Goal: Task Accomplishment & Management: Use online tool/utility

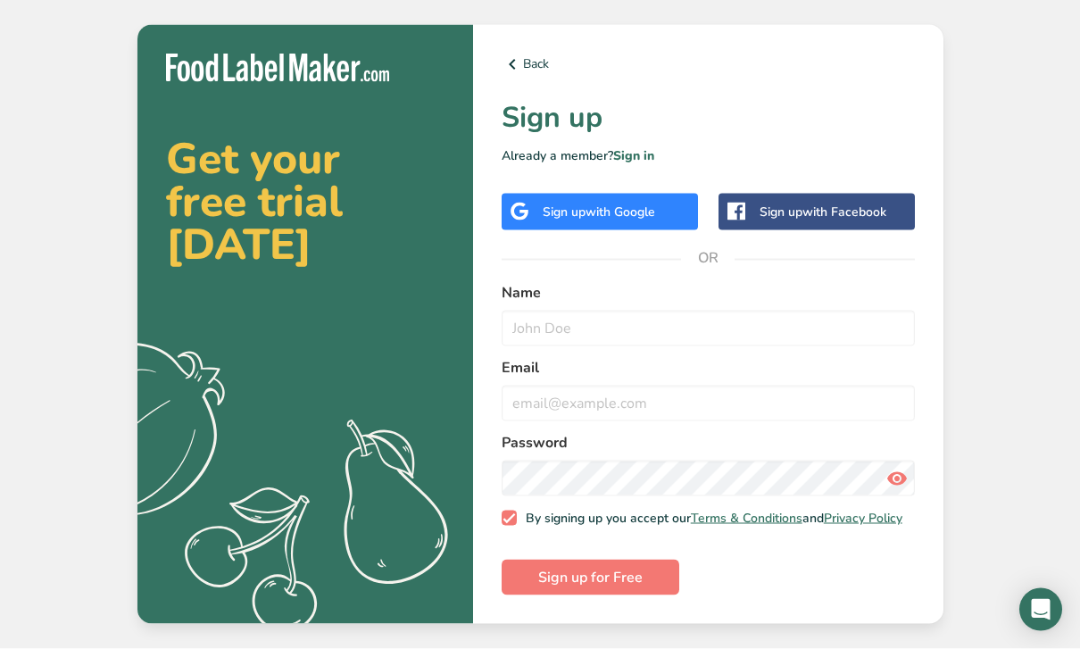
scroll to position [57, 0]
click at [662, 194] on div "Sign up with Google" at bounding box center [600, 212] width 196 height 37
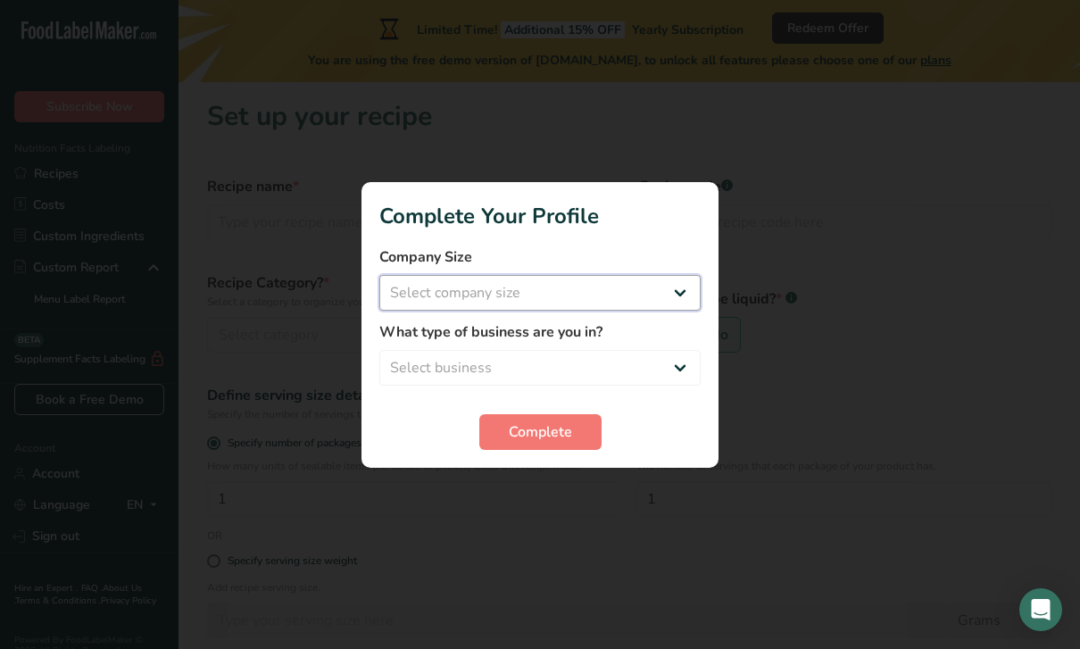
click at [664, 281] on select "Select company size Fewer than 10 Employees 10 to 50 Employees 51 to 500 Employ…" at bounding box center [539, 293] width 321 height 36
select select "1"
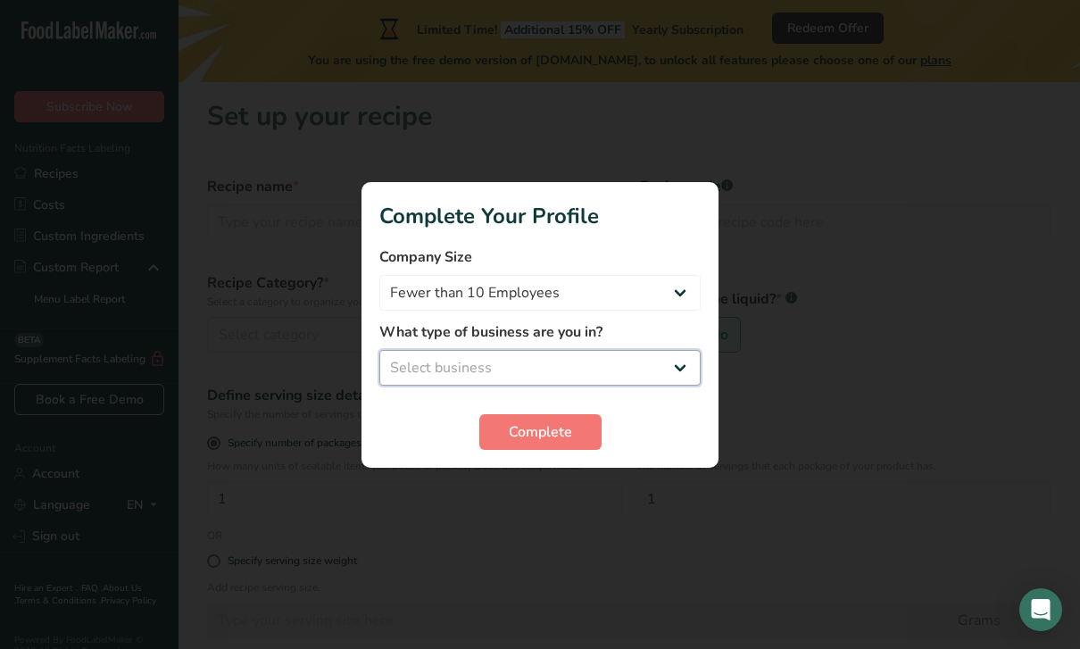
click at [679, 366] on select "Select business Packaged Food Manufacturer Restaurant & Cafe Bakery Meal Plans …" at bounding box center [539, 368] width 321 height 36
select select "1"
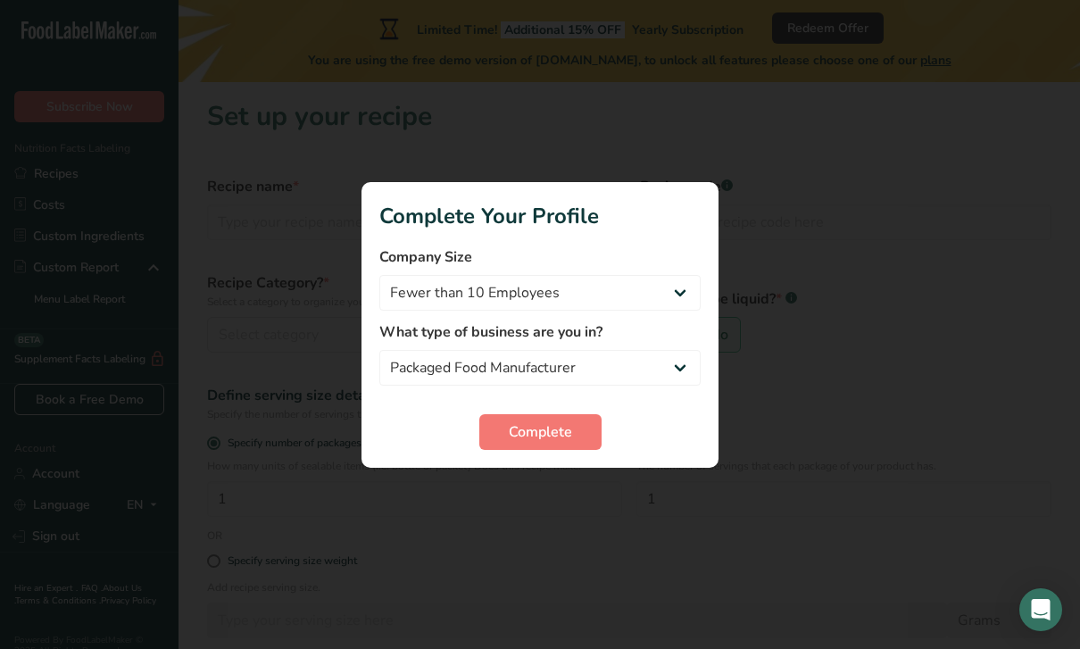
click at [546, 415] on button "Complete" at bounding box center [540, 432] width 122 height 36
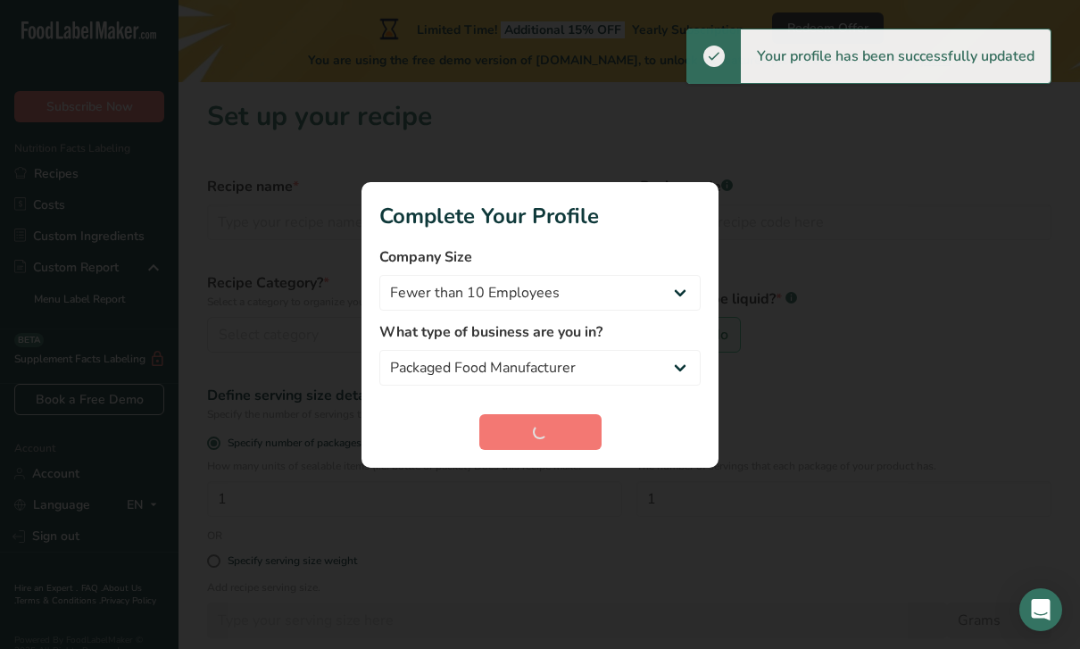
click at [907, 190] on div at bounding box center [540, 324] width 1080 height 649
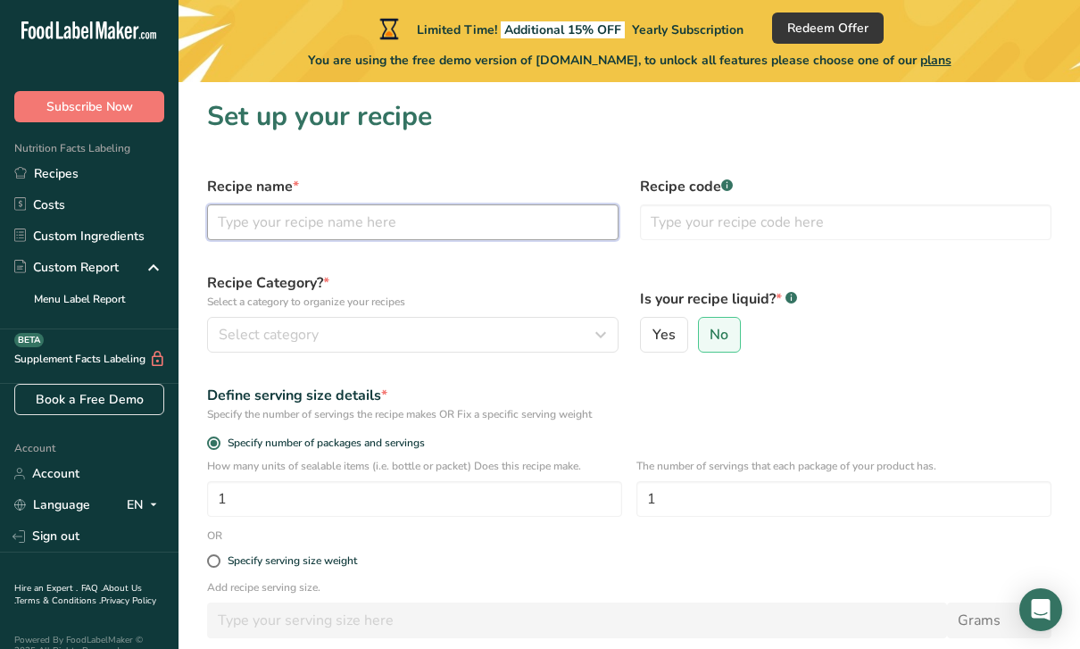
click at [238, 210] on input "text" at bounding box center [413, 222] width 412 height 36
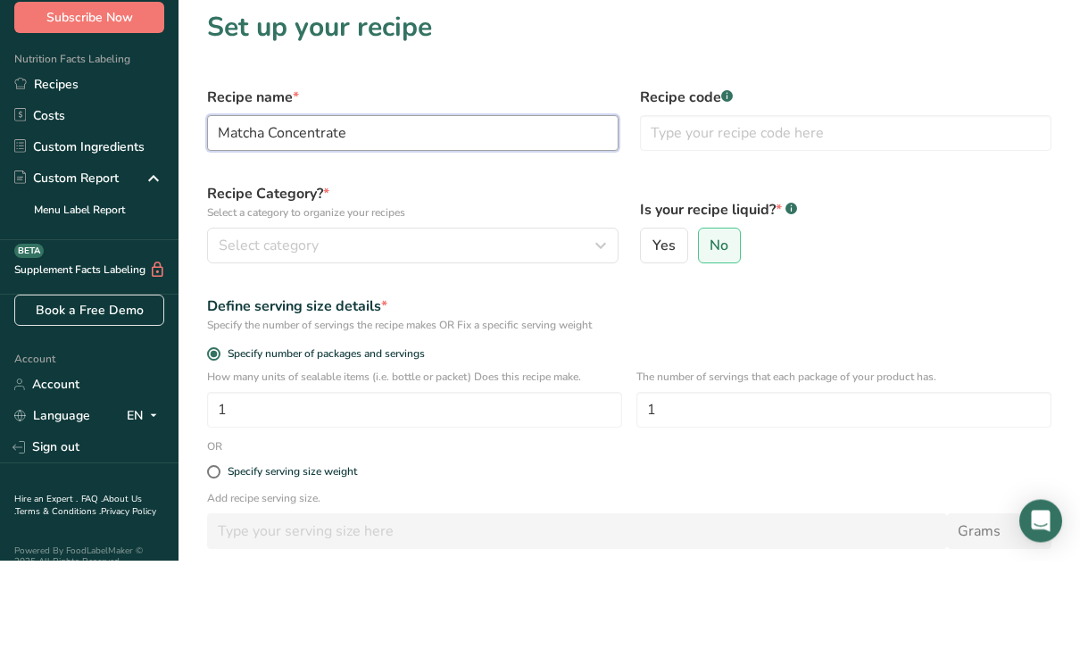
type input "Matcha Concentrate"
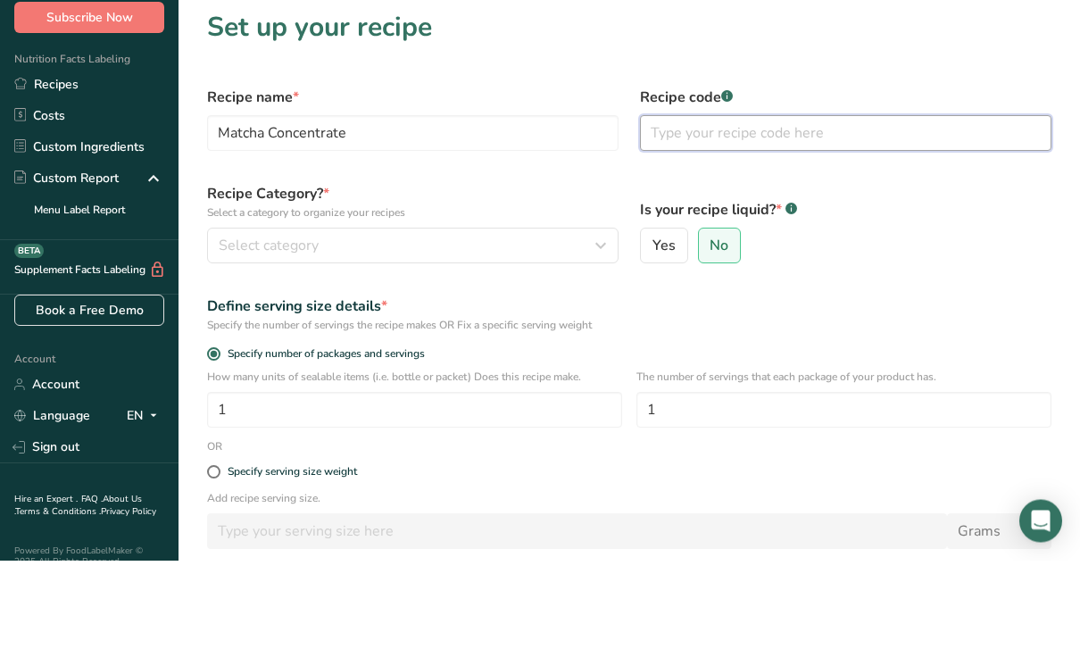
click at [821, 204] on input "text" at bounding box center [846, 222] width 412 height 36
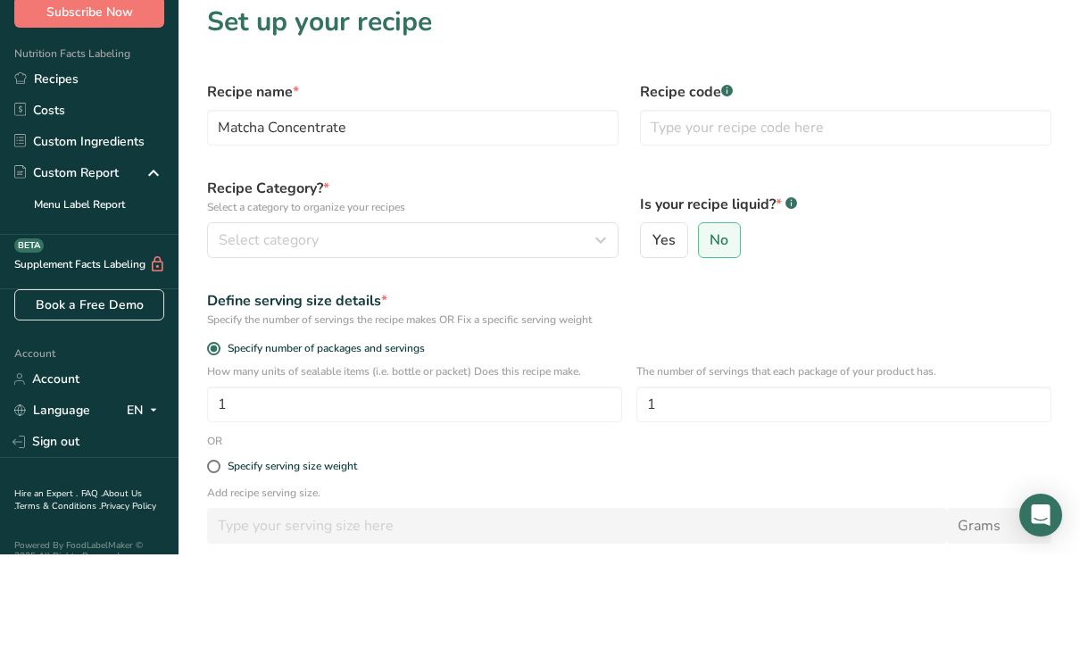
click at [254, 317] on button "Select category" at bounding box center [413, 335] width 412 height 36
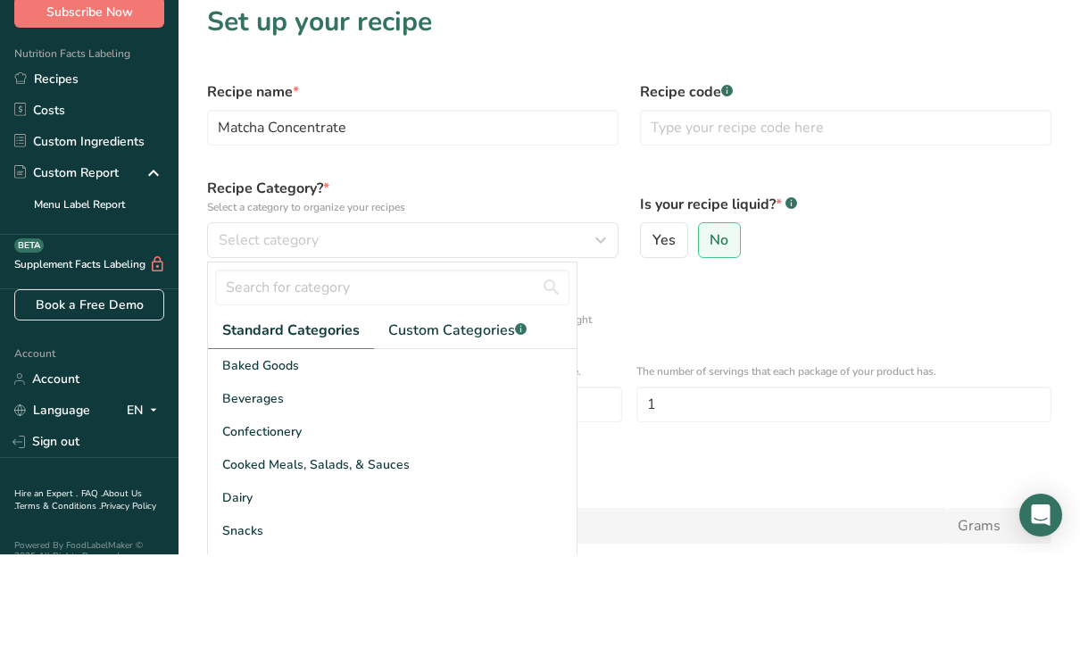
scroll to position [95, 0]
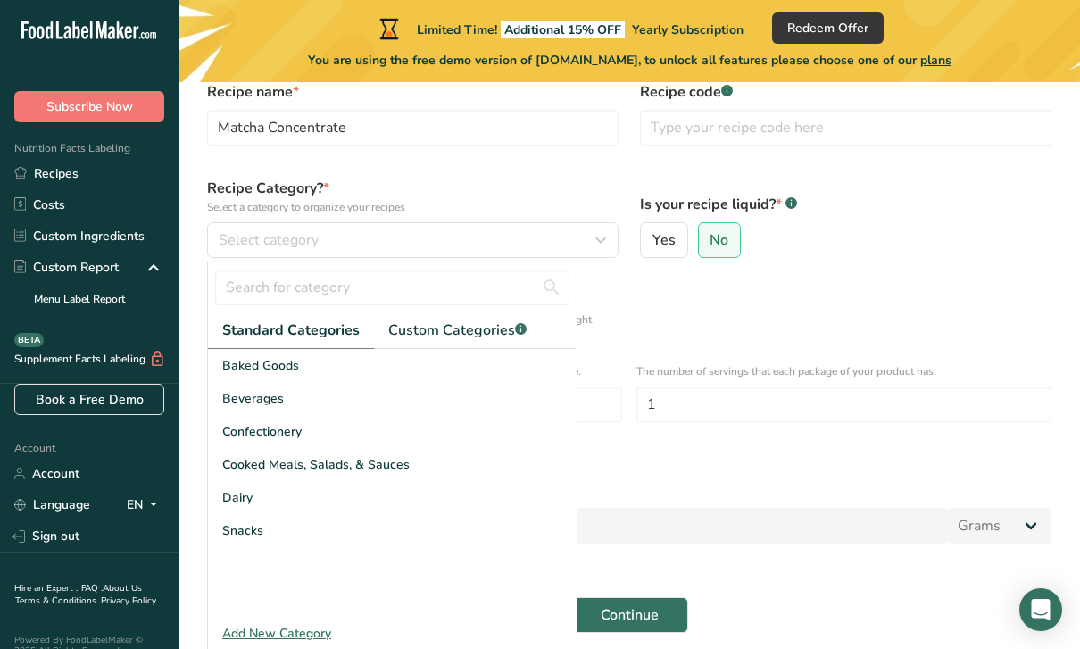
click at [248, 401] on span "Beverages" at bounding box center [253, 398] width 62 height 19
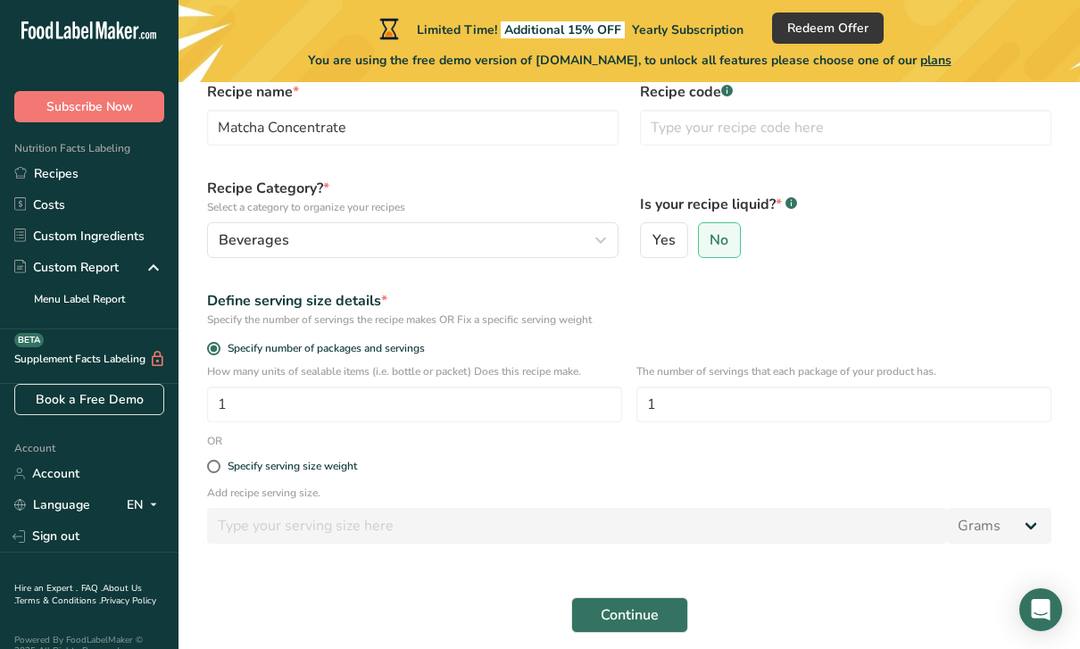
click at [651, 240] on input "Yes" at bounding box center [647, 241] width 12 height 12
radio input "true"
radio input "false"
select select "22"
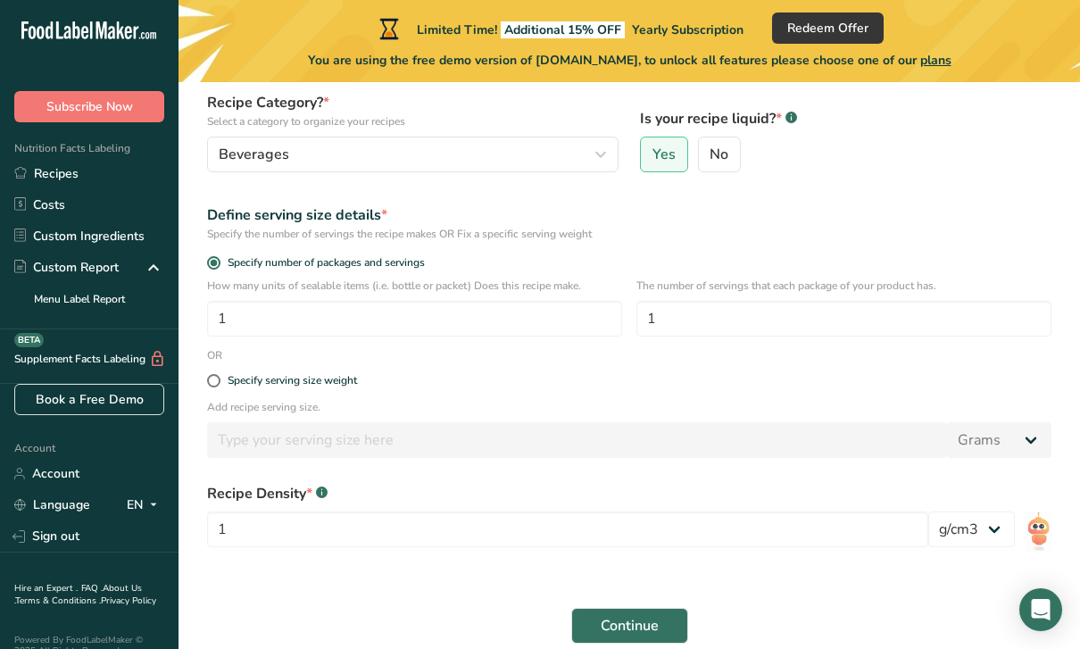
scroll to position [178, 0]
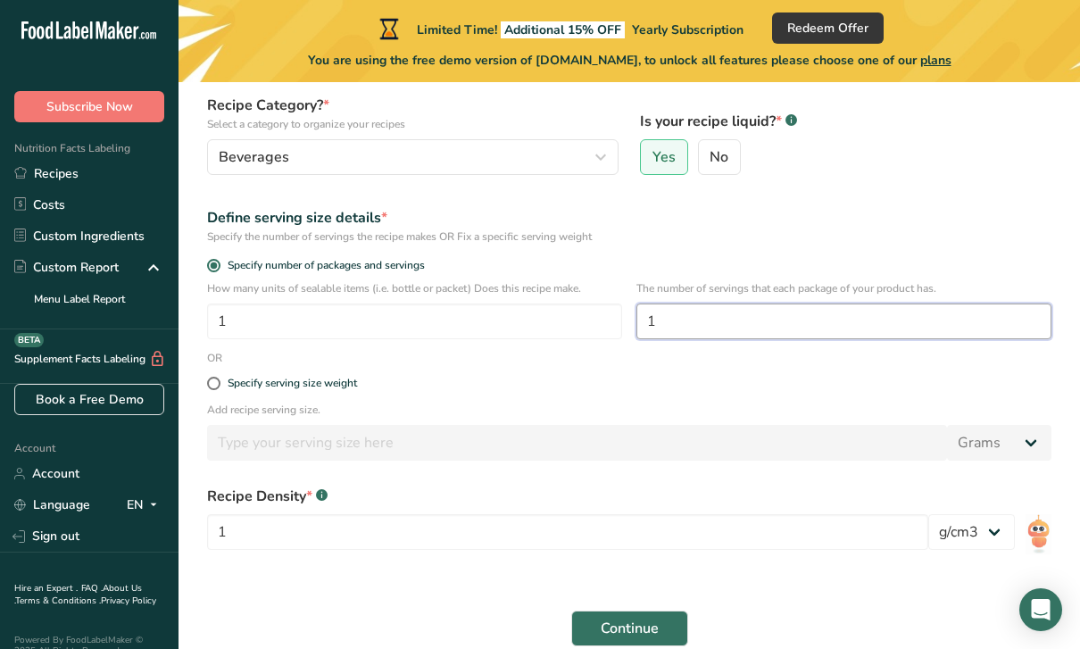
click at [831, 321] on input "1" at bounding box center [844, 322] width 415 height 36
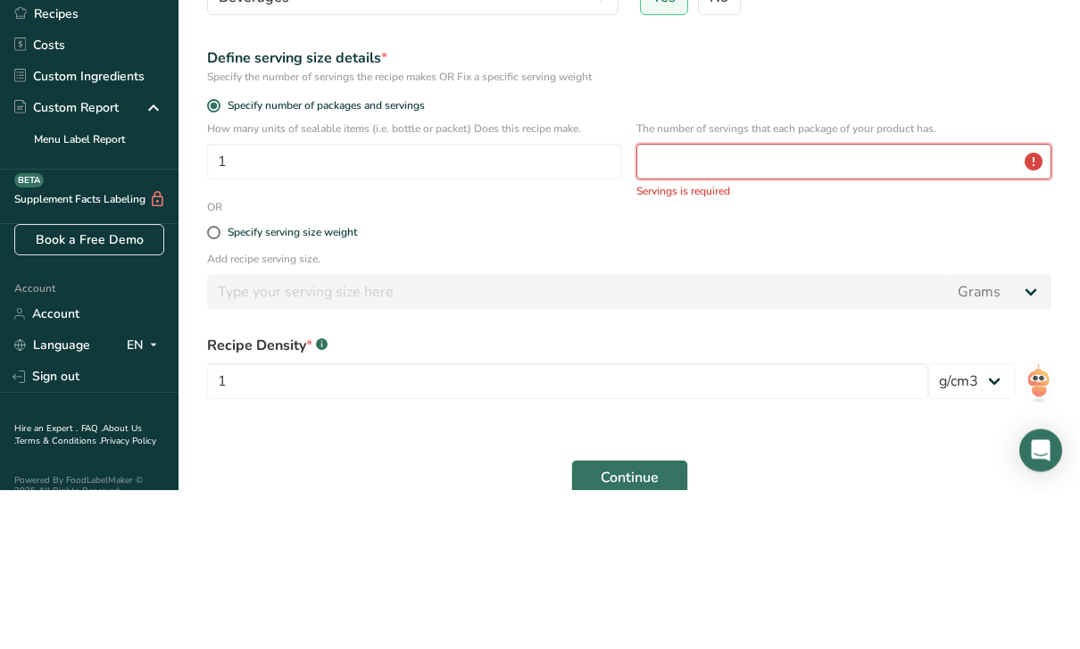
select select "22"
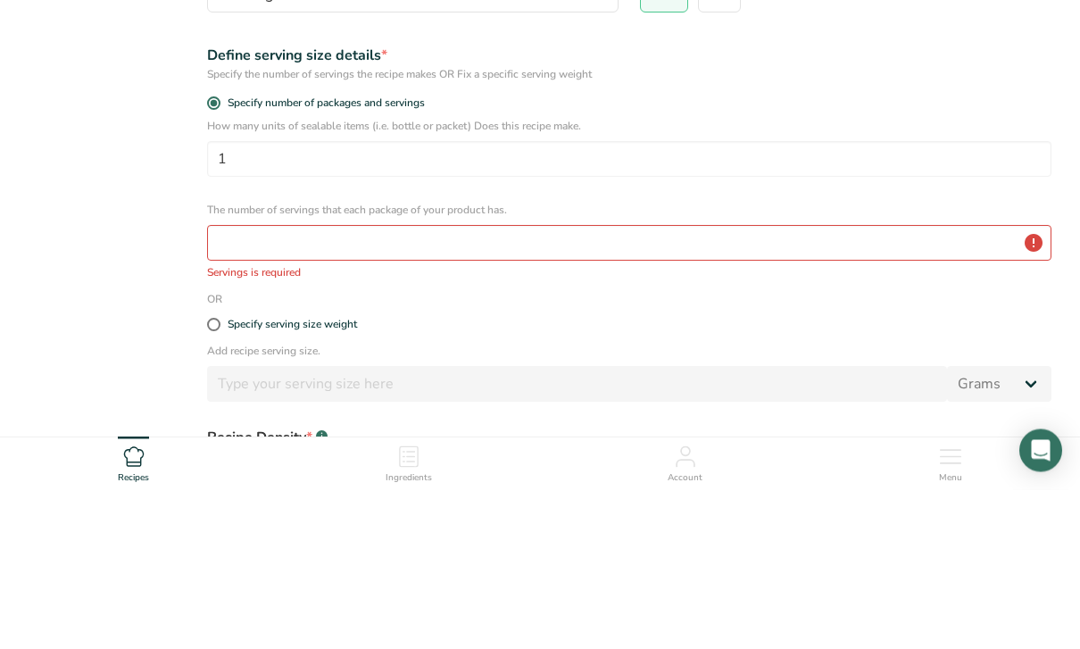
select select "22"
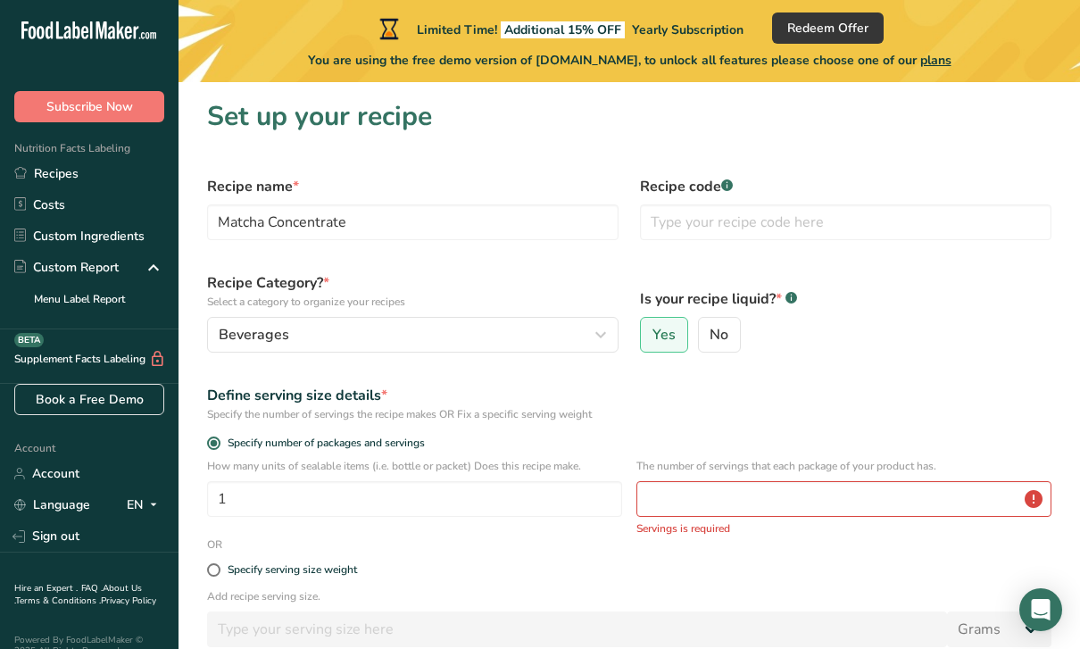
scroll to position [270, 0]
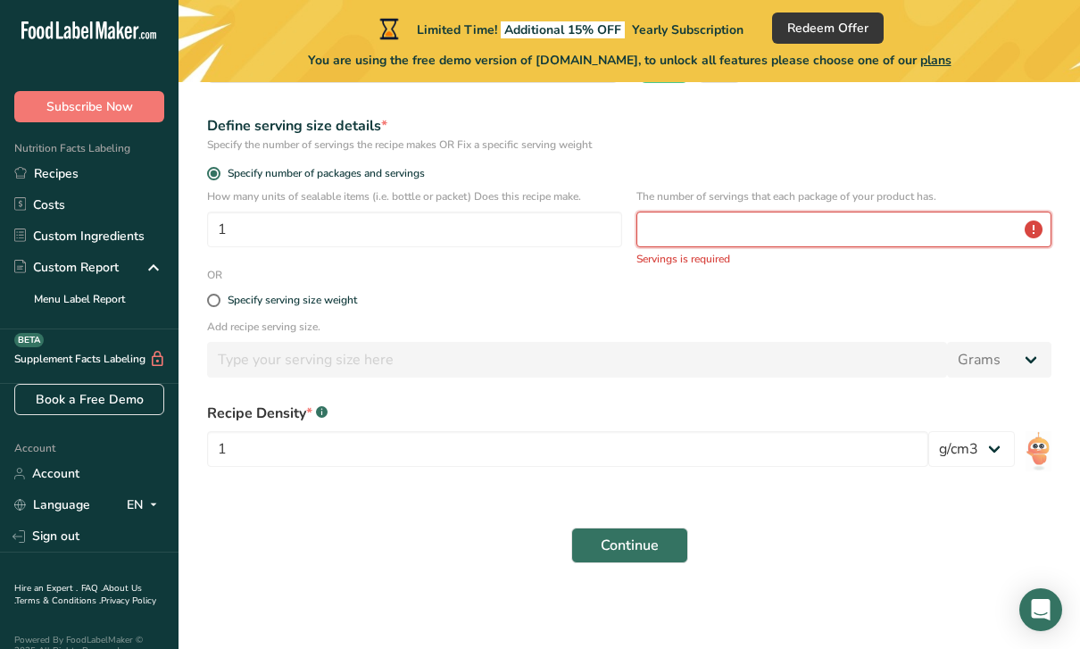
click at [860, 227] on input "number" at bounding box center [844, 230] width 415 height 36
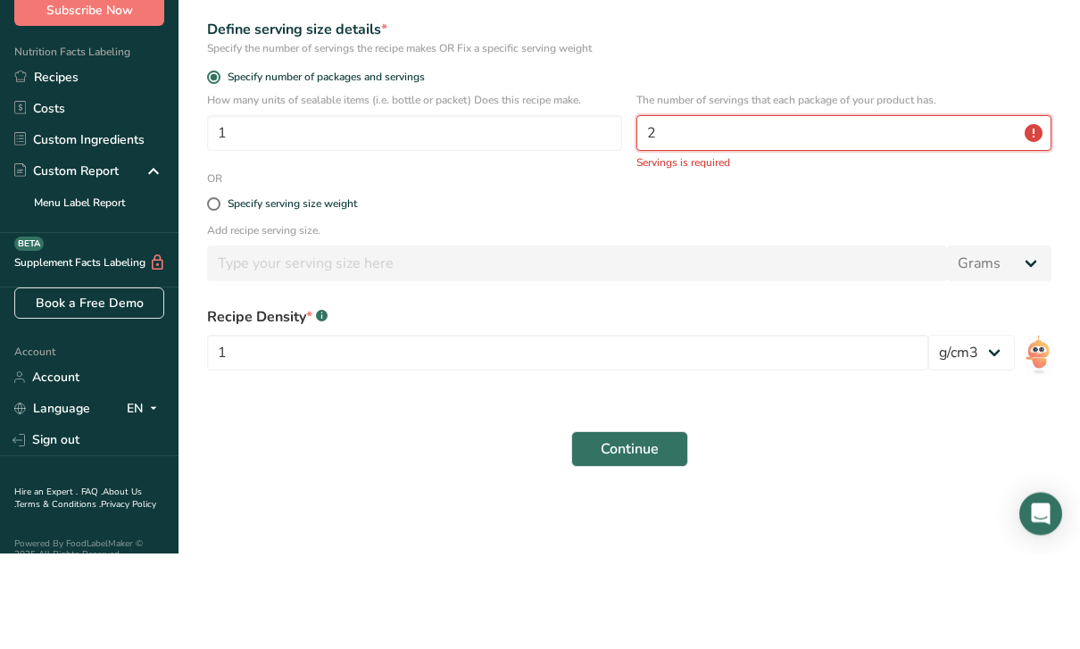
scroll to position [261, 0]
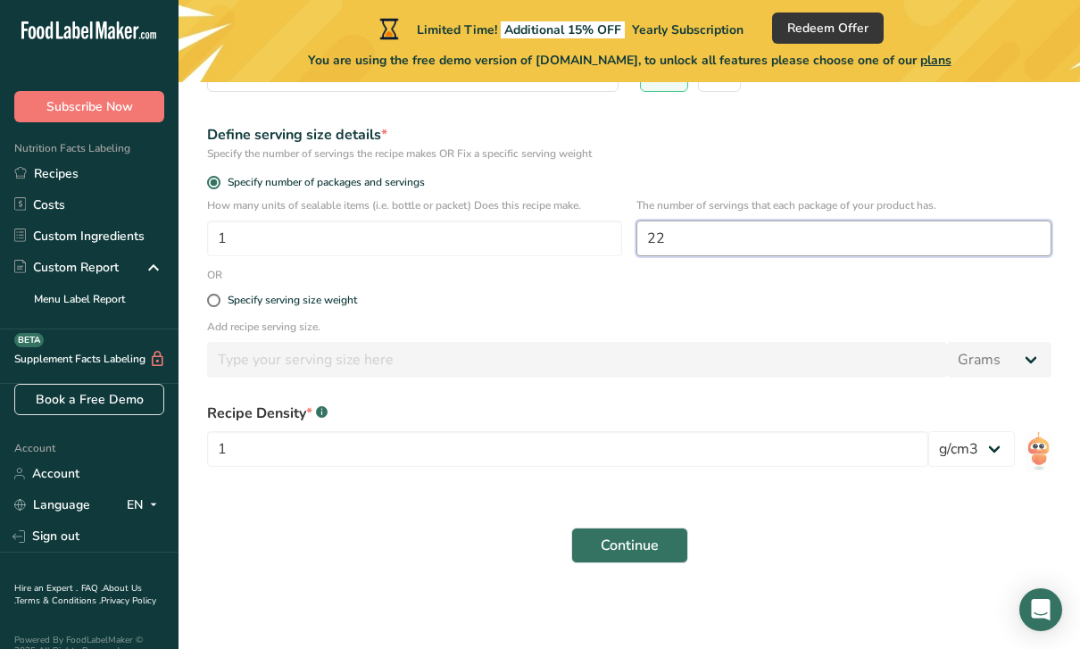
type input "22"
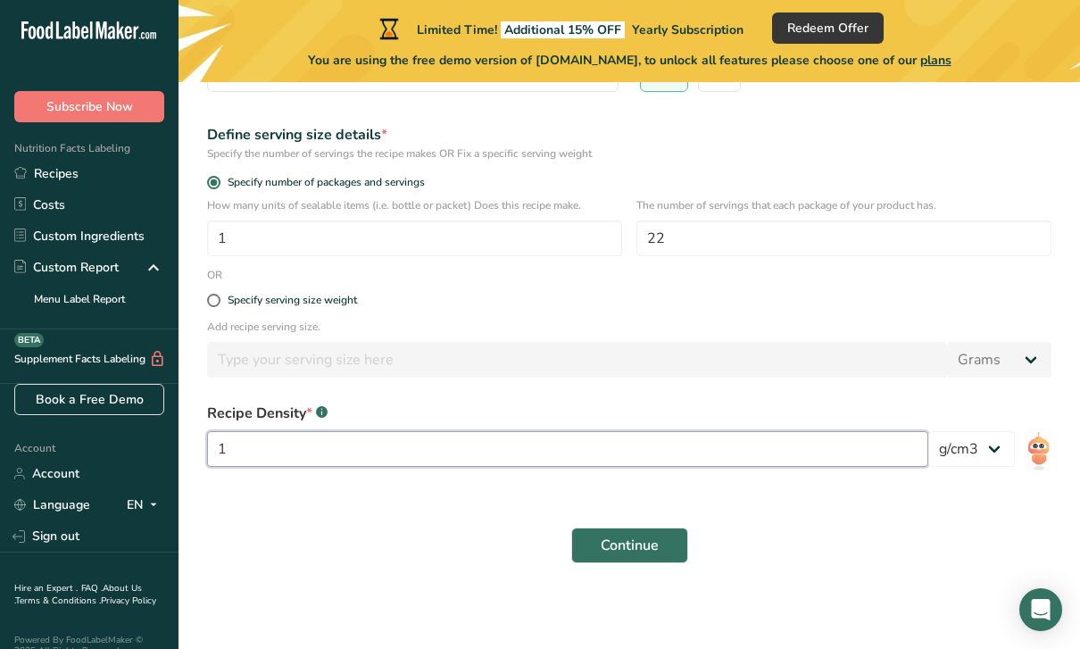
click at [267, 452] on input "1" at bounding box center [567, 449] width 721 height 36
click at [659, 548] on button "Continue" at bounding box center [629, 546] width 117 height 36
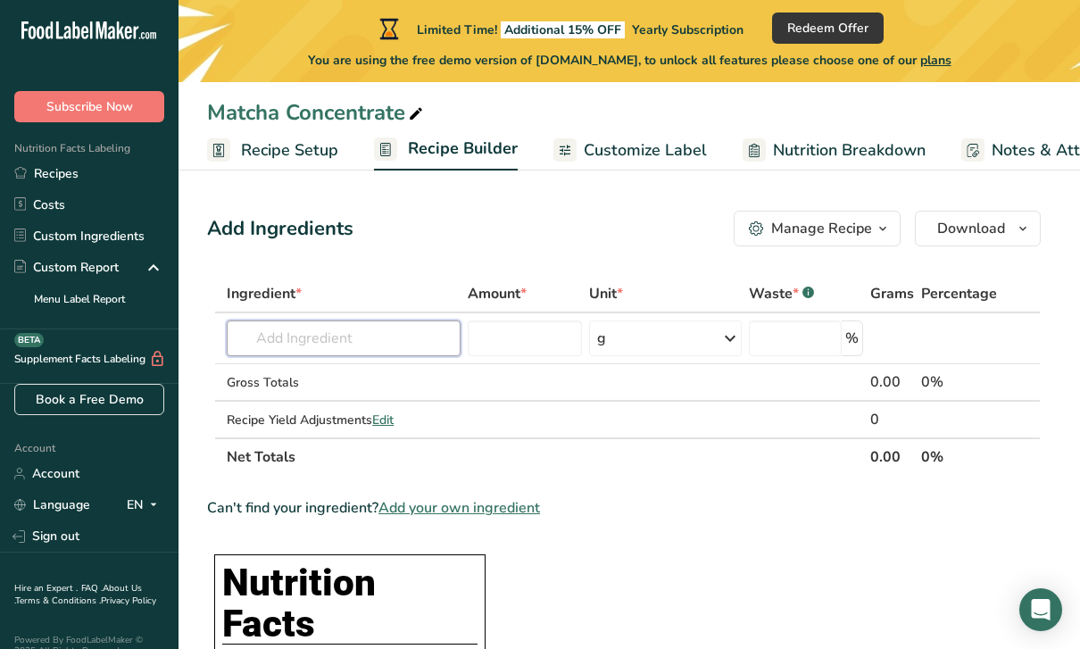
click at [249, 353] on input "text" at bounding box center [344, 339] width 234 height 36
click at [265, 338] on input "text" at bounding box center [344, 339] width 234 height 36
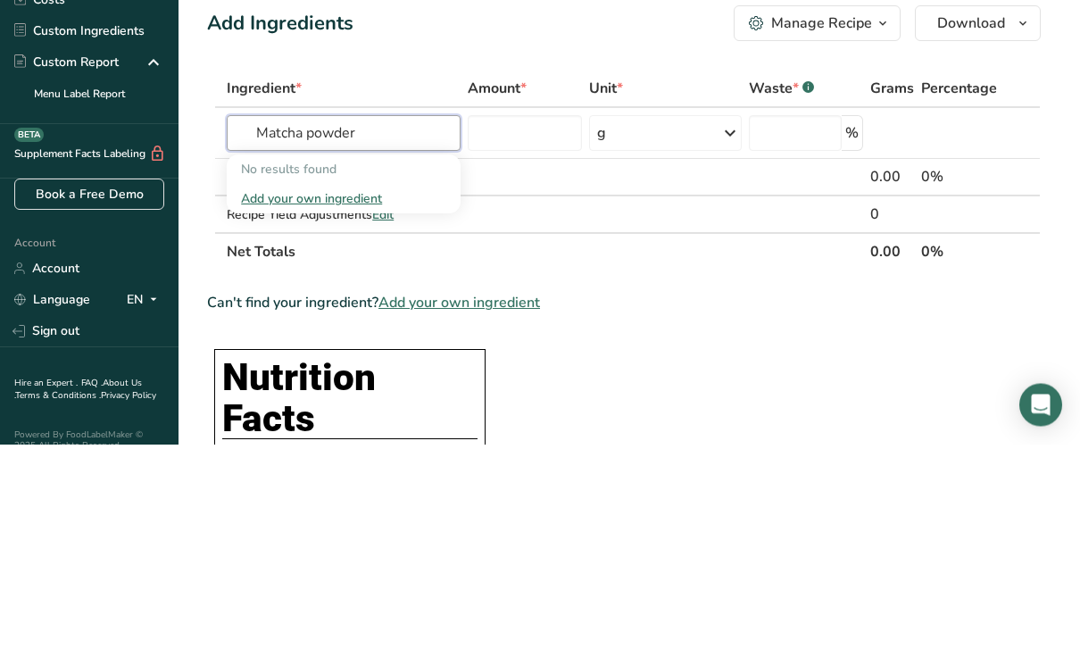
type input "Matcha powder"
click at [547, 321] on input "number" at bounding box center [525, 339] width 114 height 36
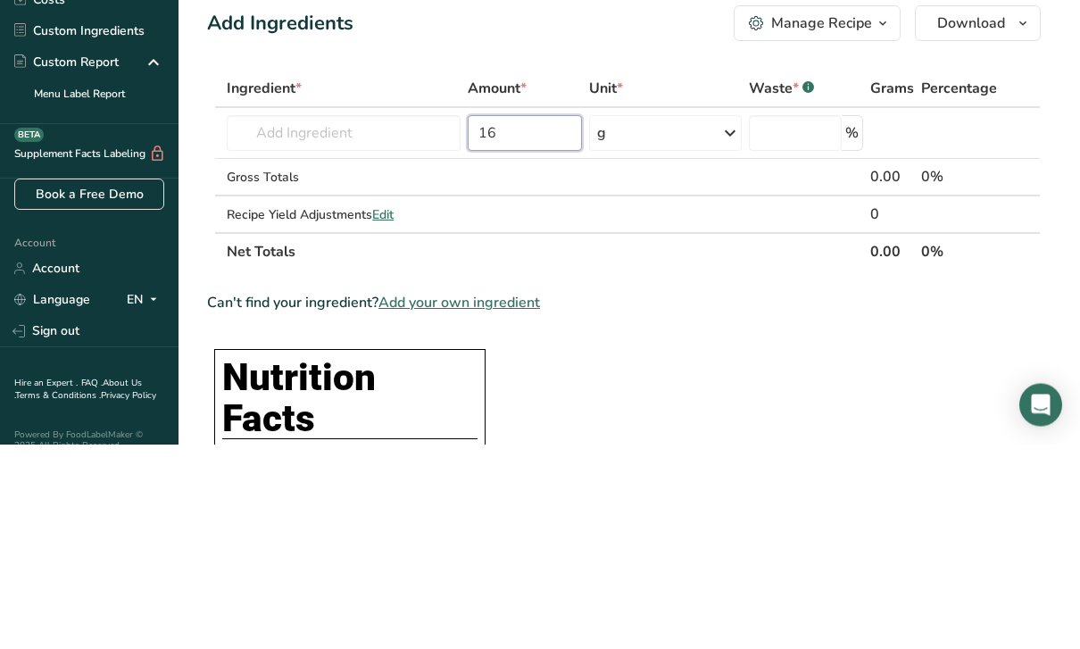
type input "16"
click at [821, 321] on input "number" at bounding box center [795, 339] width 93 height 36
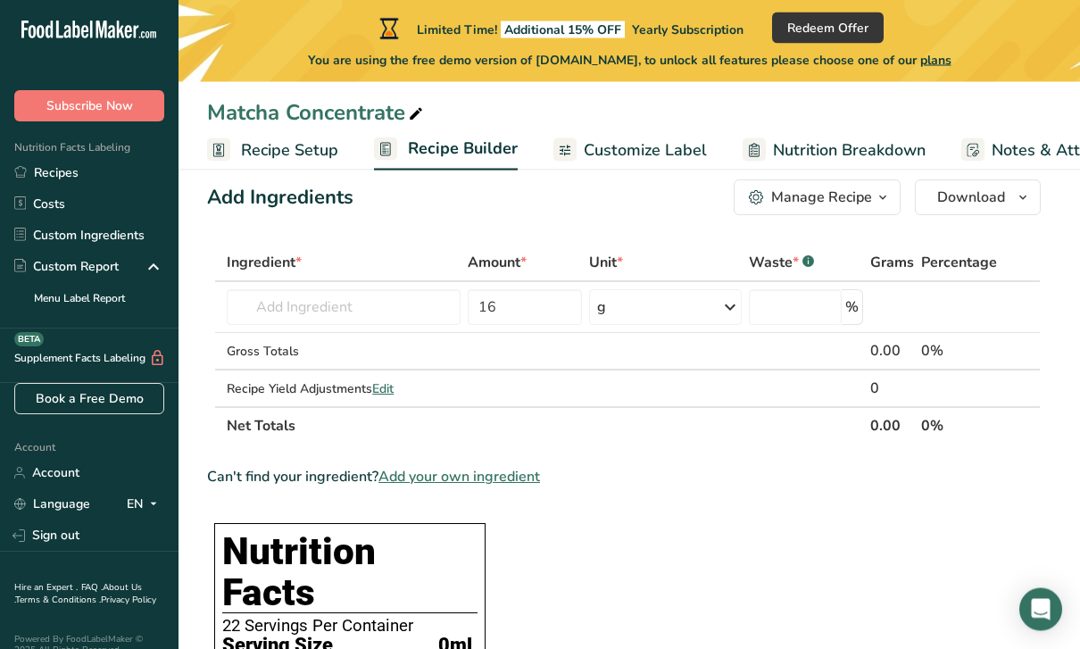
scroll to position [31, 0]
click at [271, 304] on input "text" at bounding box center [344, 307] width 234 height 36
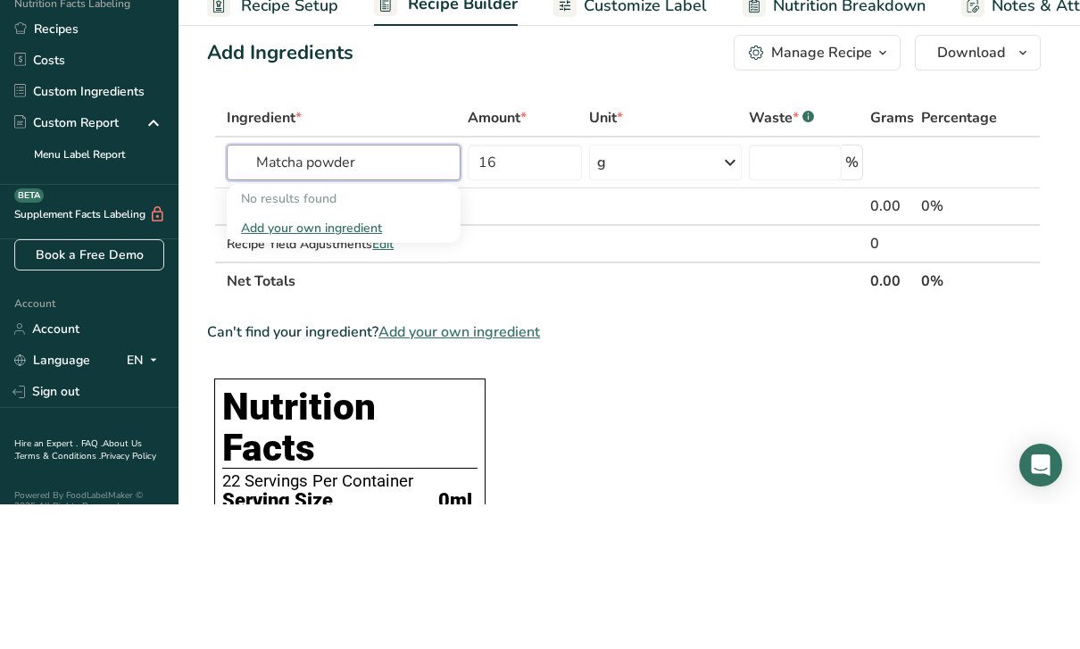
type input "Matcha powder"
click at [256, 363] on div "Add your own ingredient" at bounding box center [343, 372] width 205 height 19
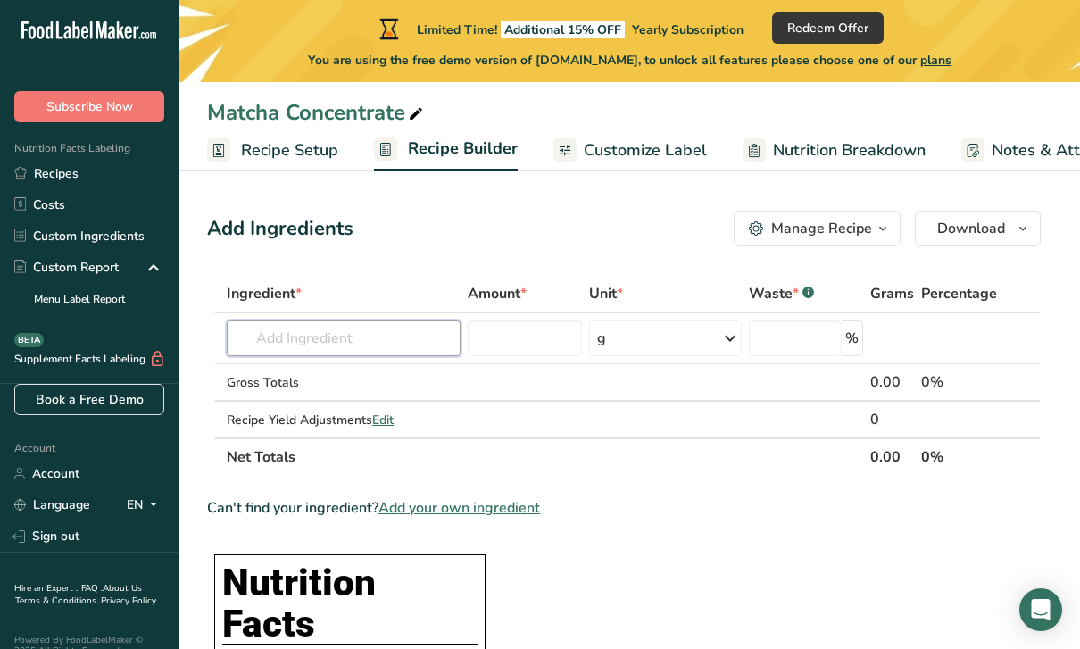
click at [261, 339] on input "text" at bounding box center [344, 339] width 234 height 36
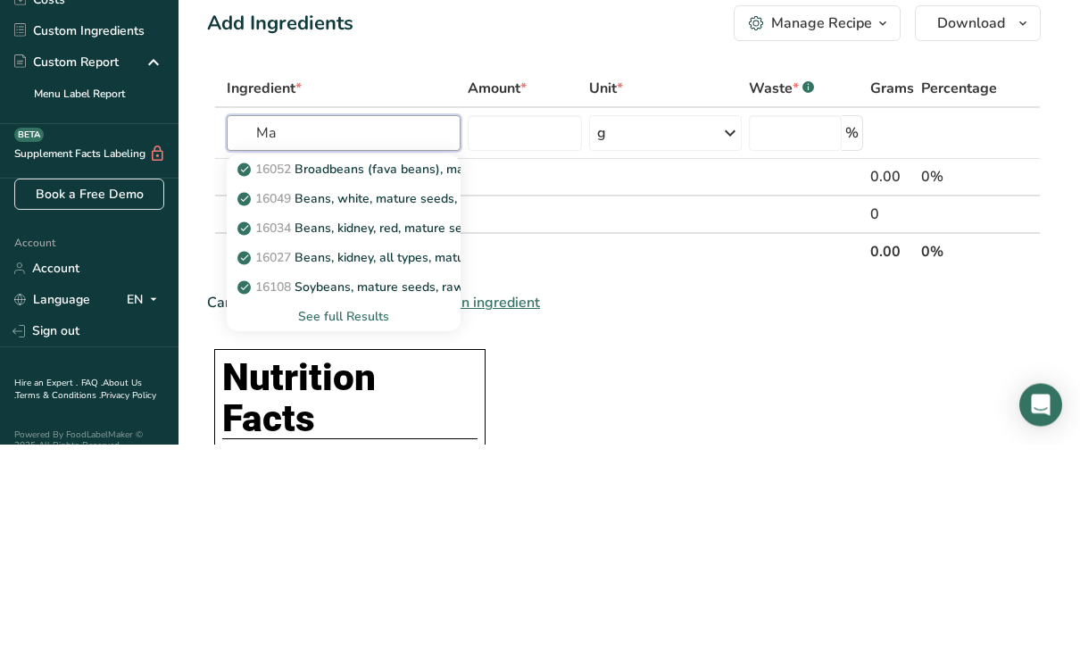
type input "M"
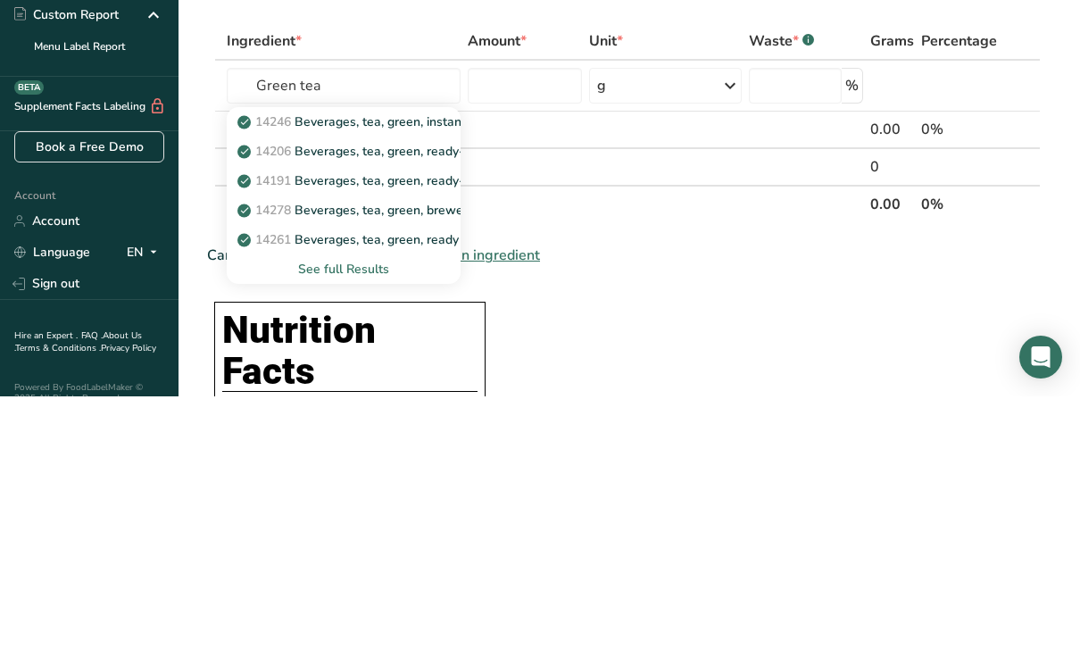
click at [274, 366] on span "14246" at bounding box center [273, 374] width 36 height 17
type input "Beverages, tea, green, instant, decaffeinated, lemon, unsweetened, fortified wi…"
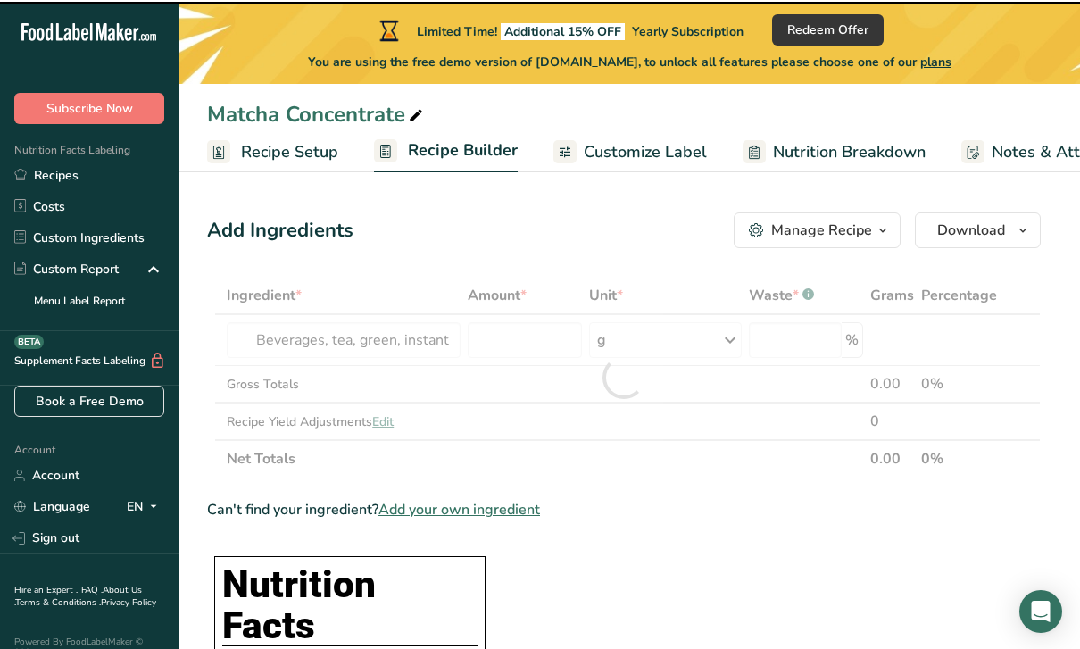
type input "0"
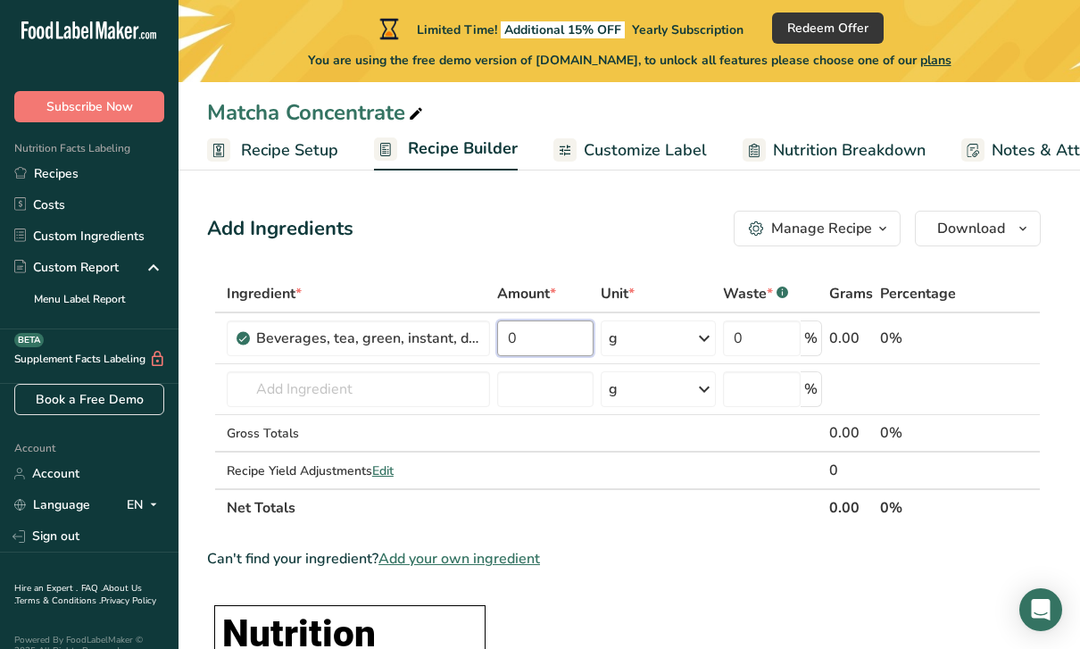
click at [567, 355] on input "0" at bounding box center [545, 339] width 96 height 36
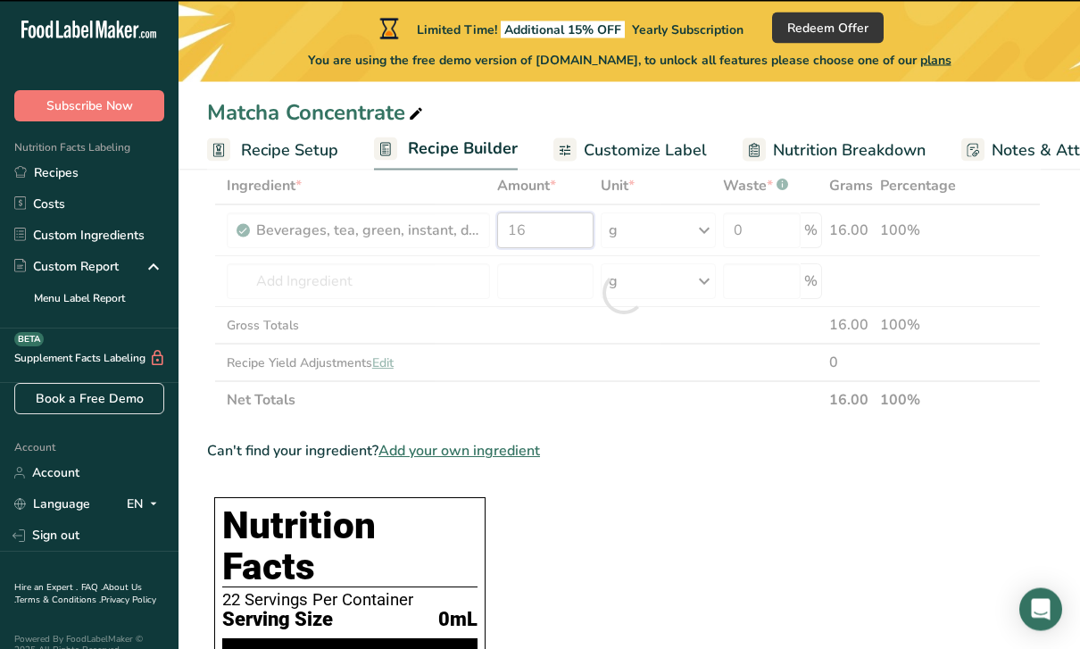
scroll to position [108, 0]
type input "16"
click at [272, 276] on div at bounding box center [624, 293] width 834 height 252
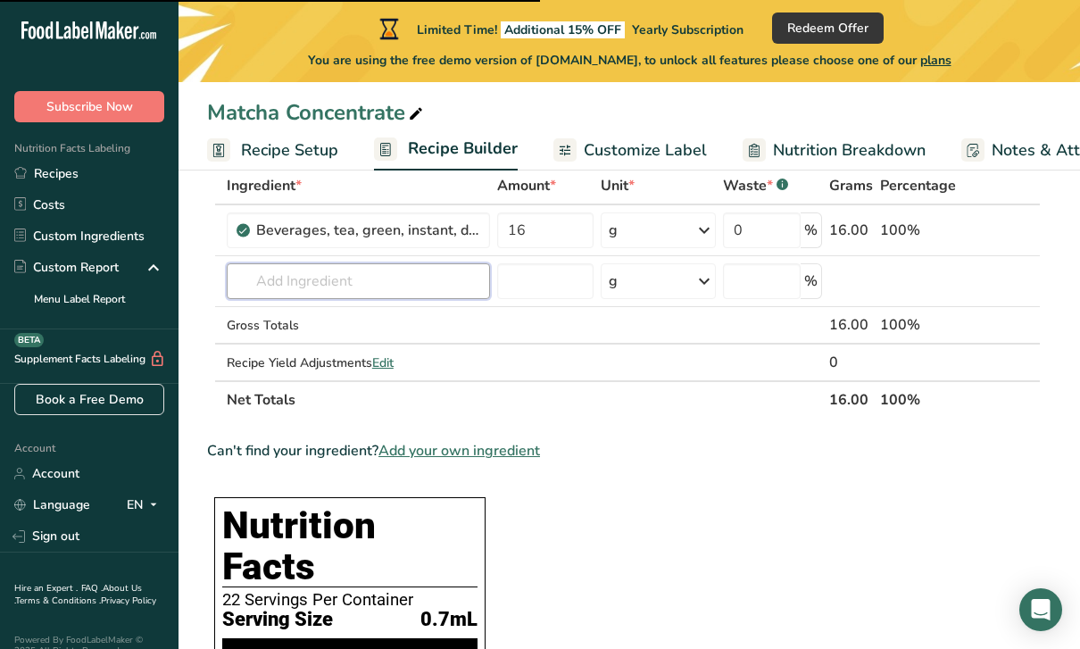
click at [271, 274] on input "text" at bounding box center [358, 281] width 263 height 36
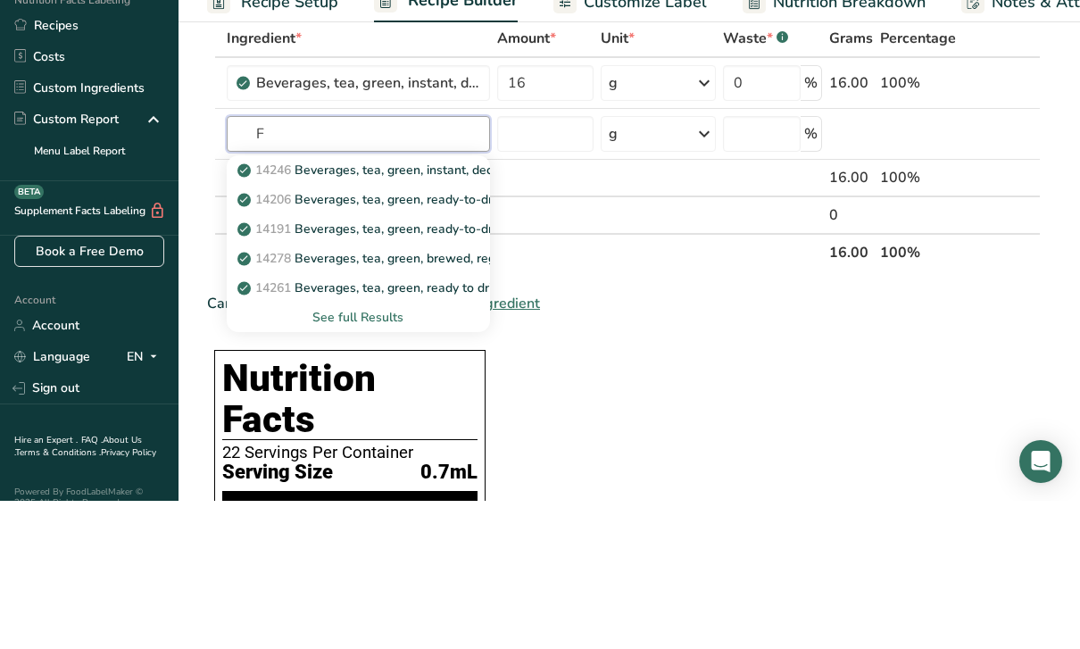
type input "Fi"
type input "L"
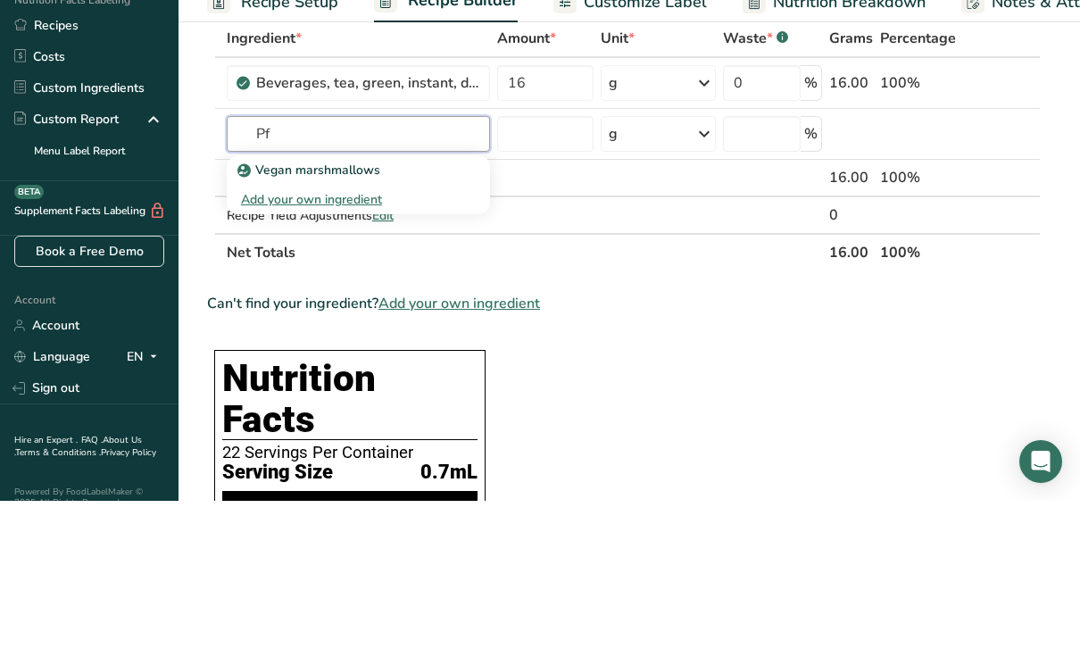
type input "P"
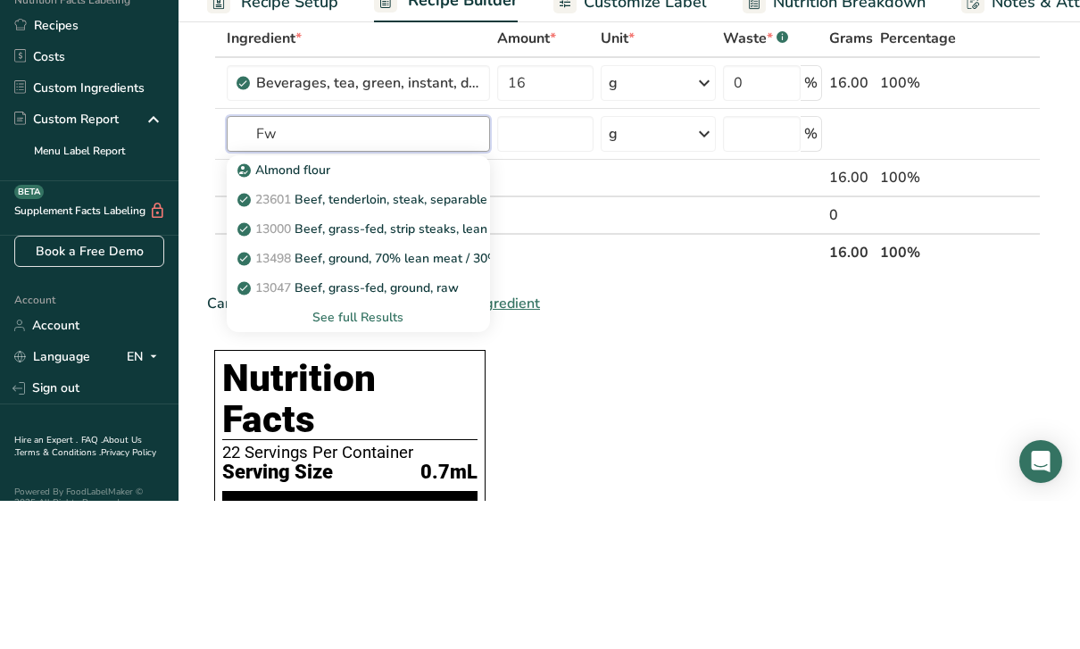
type input "F"
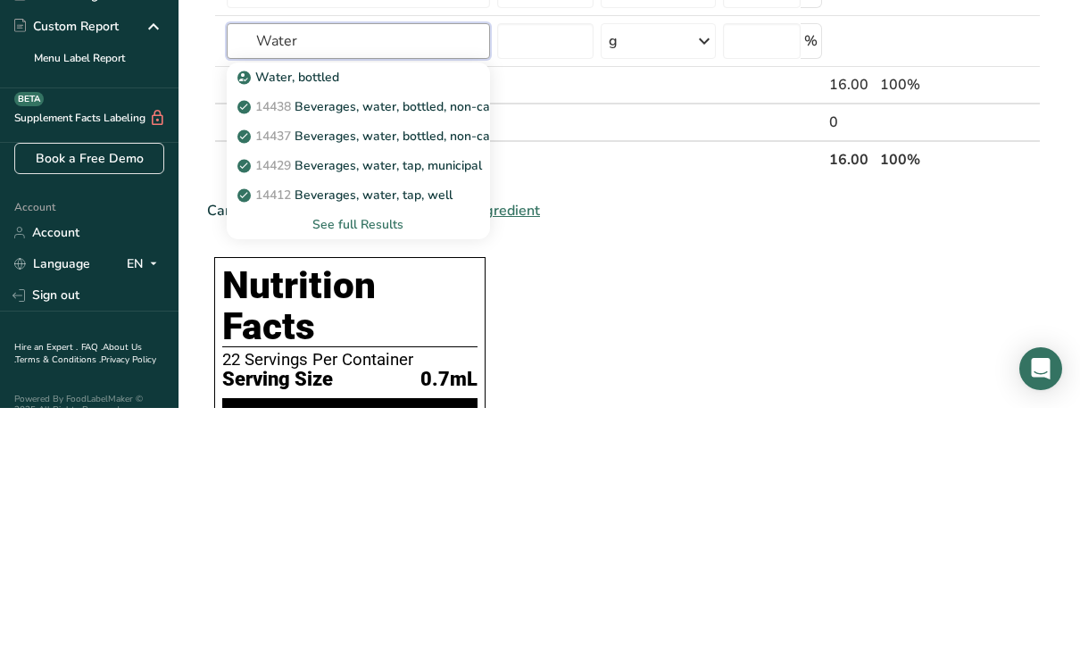
type input "Water"
click at [338, 456] on div "See full Results" at bounding box center [358, 465] width 235 height 19
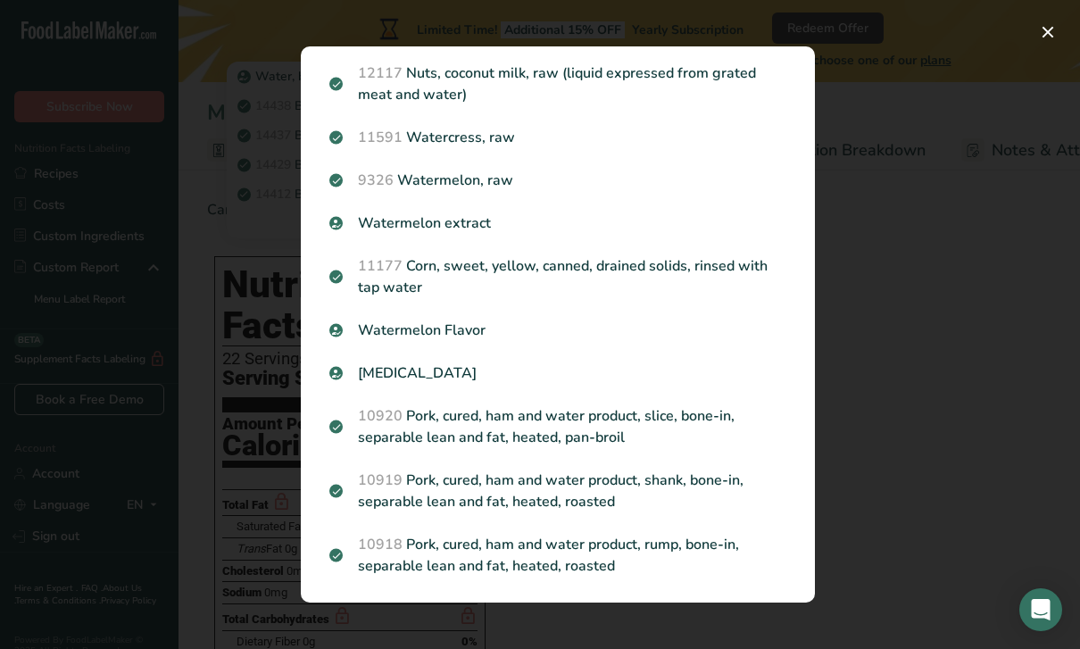
scroll to position [546, 0]
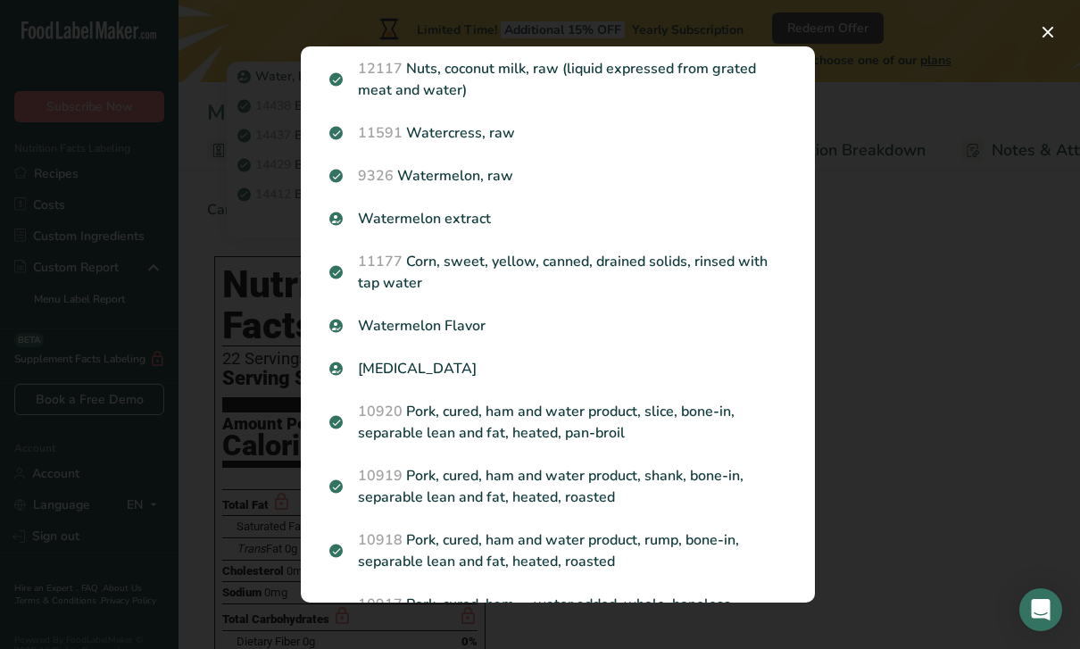
click at [374, 354] on div "Purified Water" at bounding box center [558, 368] width 479 height 43
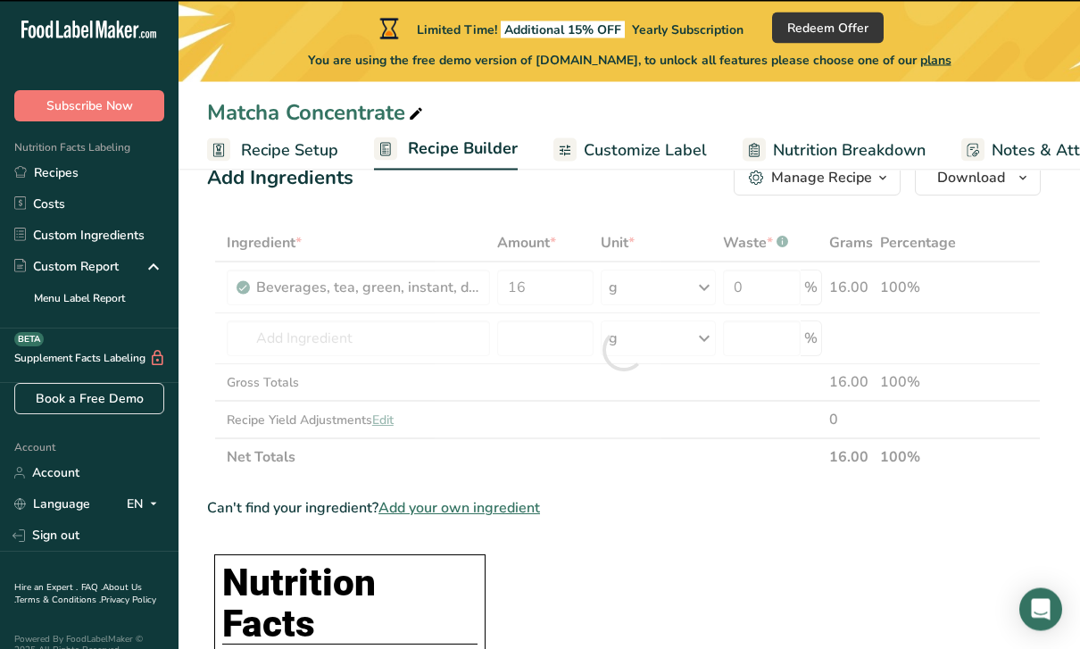
scroll to position [0, 0]
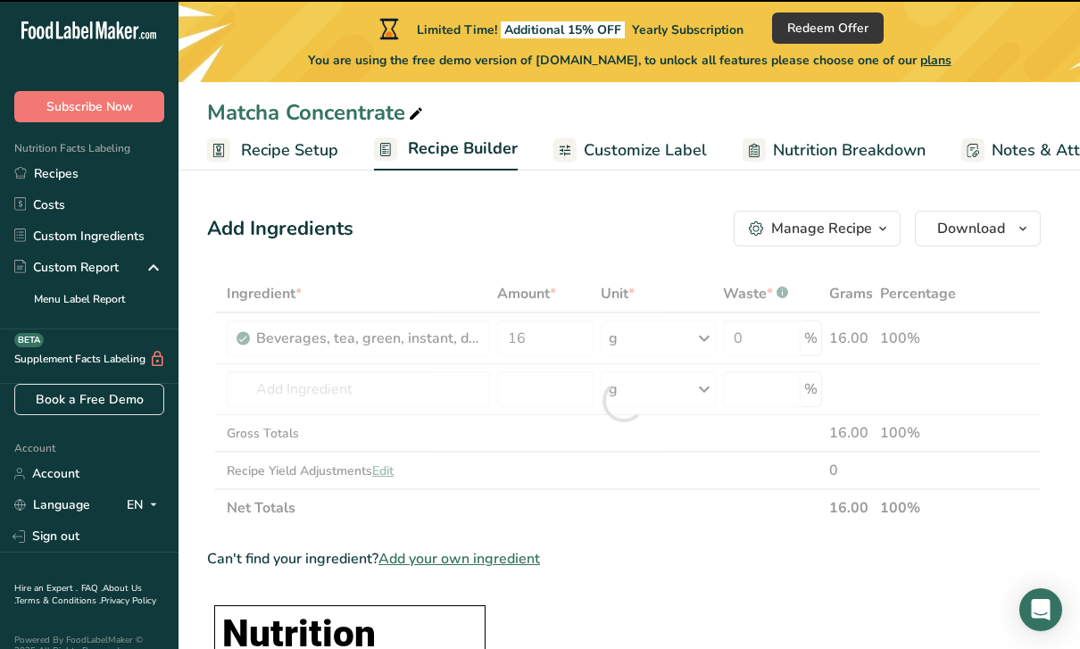
type input "0"
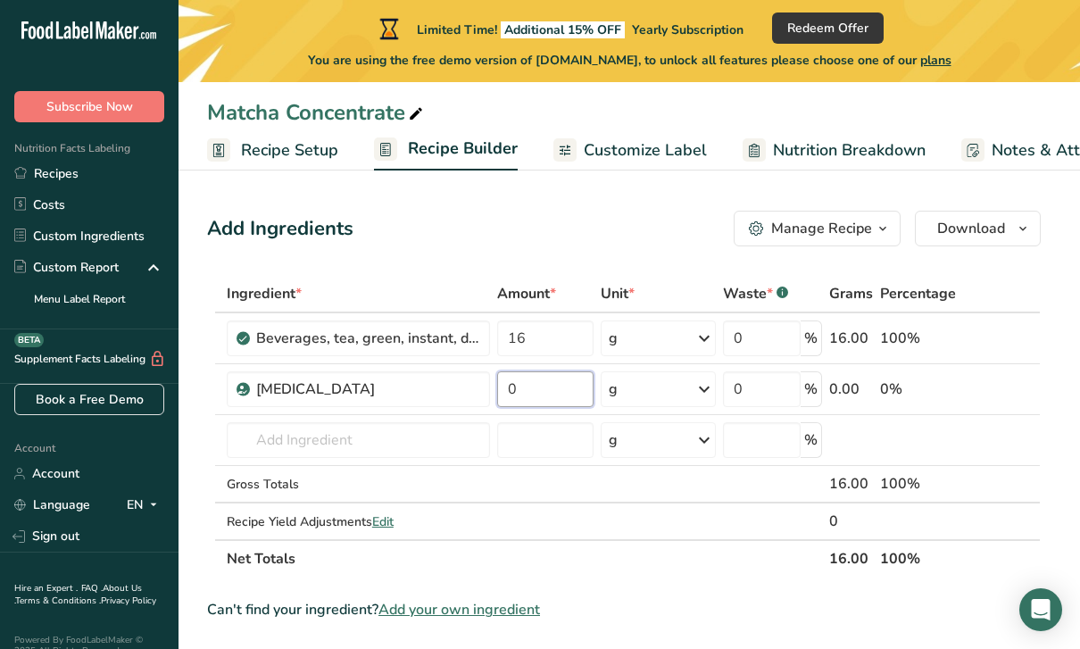
click at [554, 396] on input "0" at bounding box center [545, 389] width 96 height 36
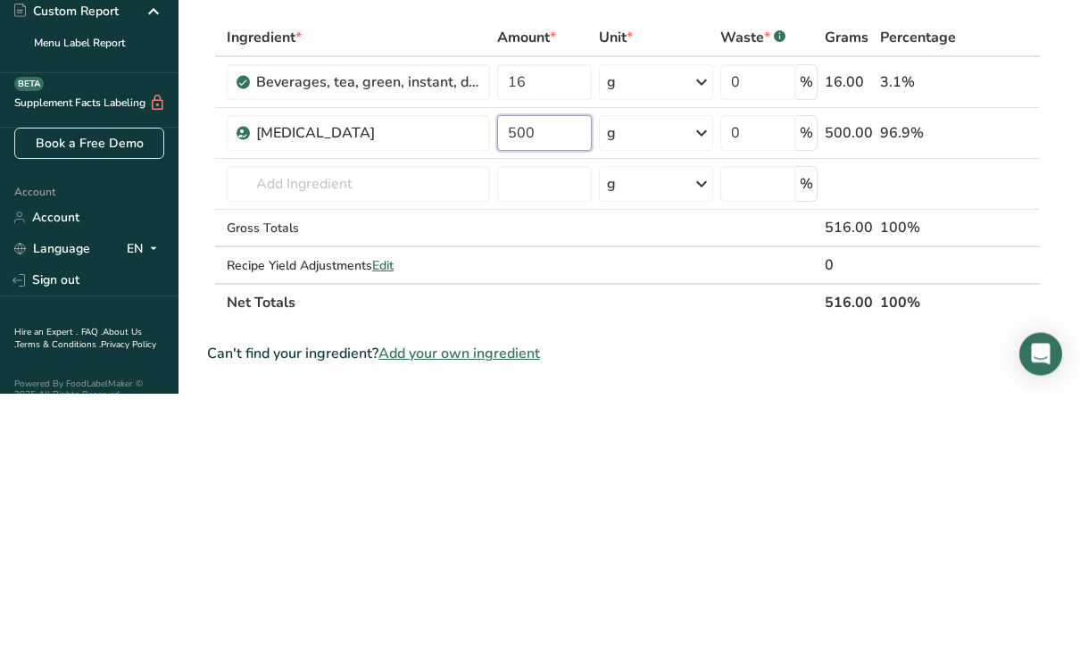
type input "500"
click at [704, 275] on div "Ingredient * Amount * Unit * Waste * .a-a{fill:#347362;}.b-a{fill:#fff;} Grams …" at bounding box center [624, 426] width 834 height 303
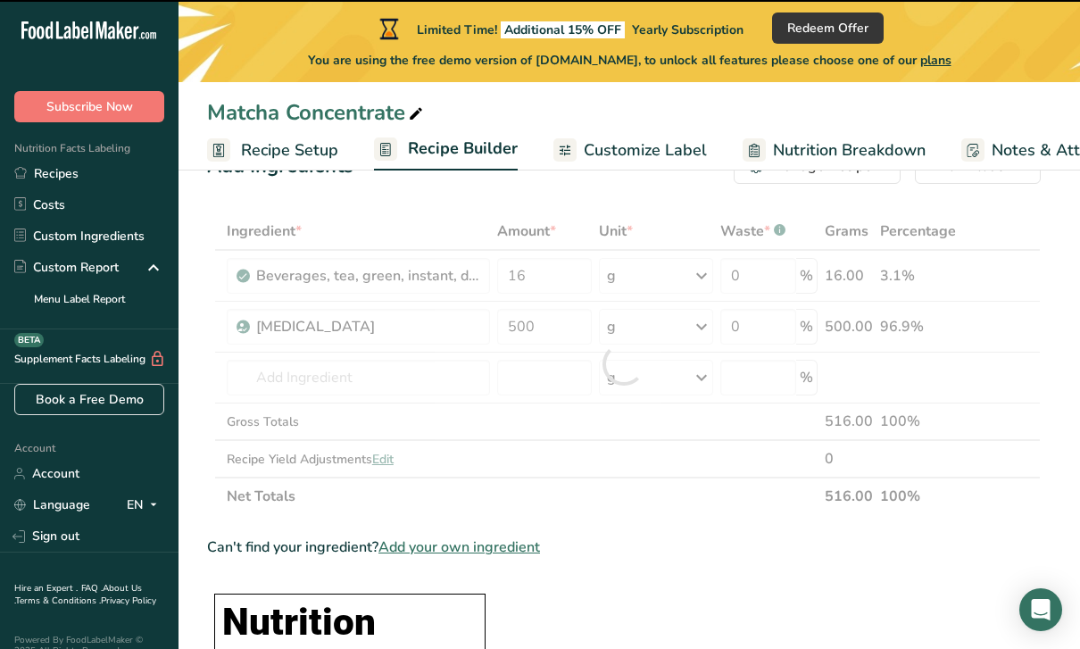
scroll to position [62, 0]
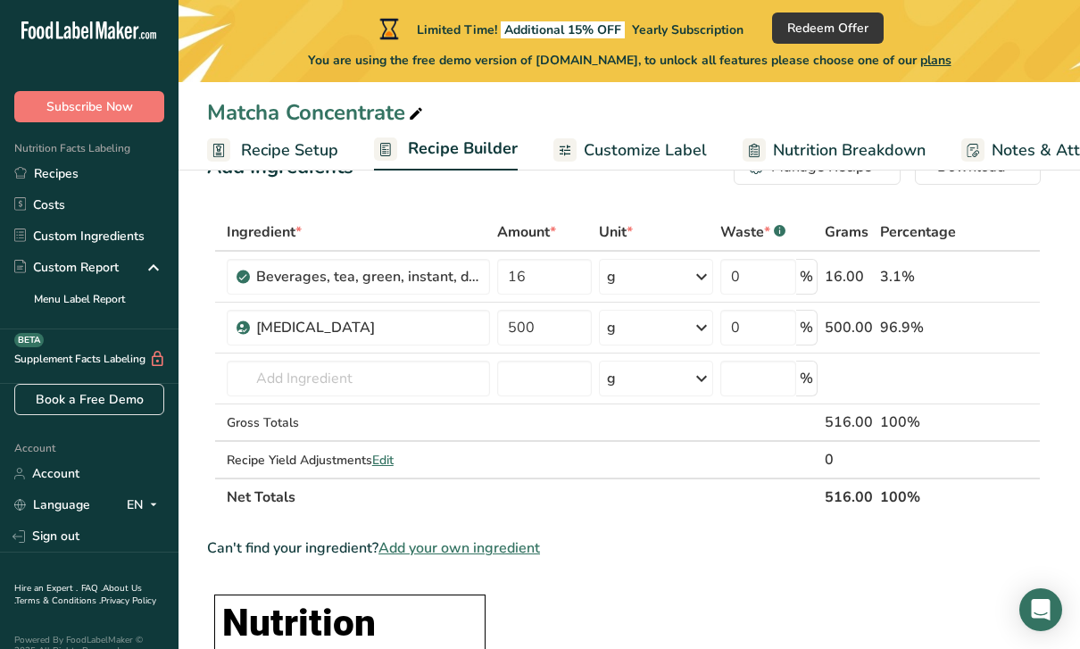
click at [696, 338] on icon at bounding box center [701, 328] width 21 height 32
click at [629, 561] on div "mL" at bounding box center [685, 552] width 136 height 19
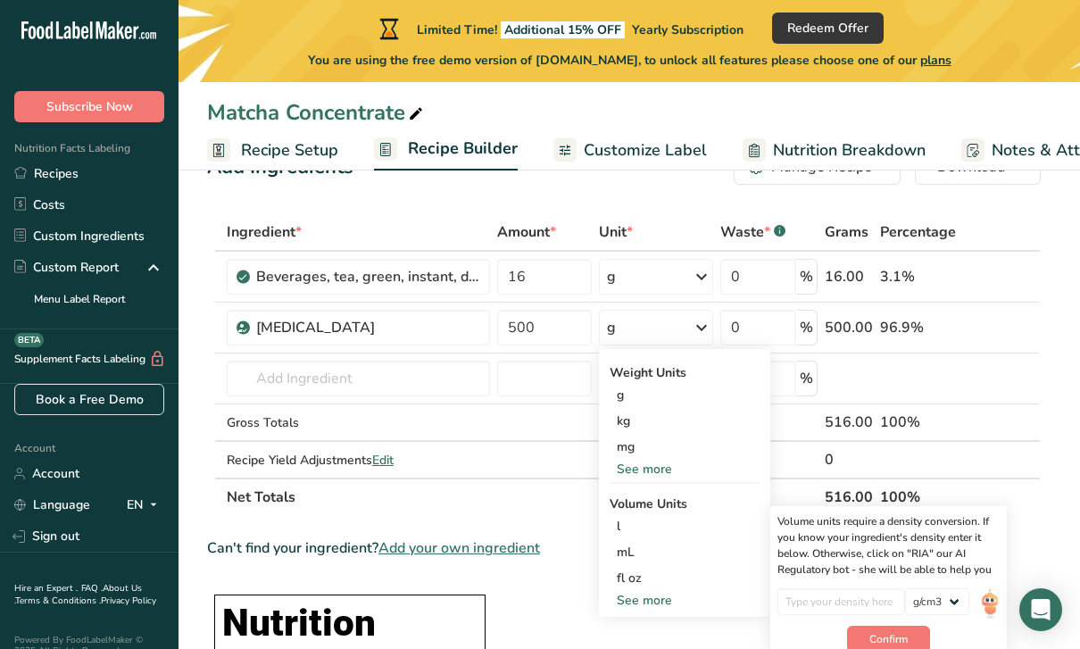
click at [650, 558] on div "mL" at bounding box center [685, 552] width 136 height 19
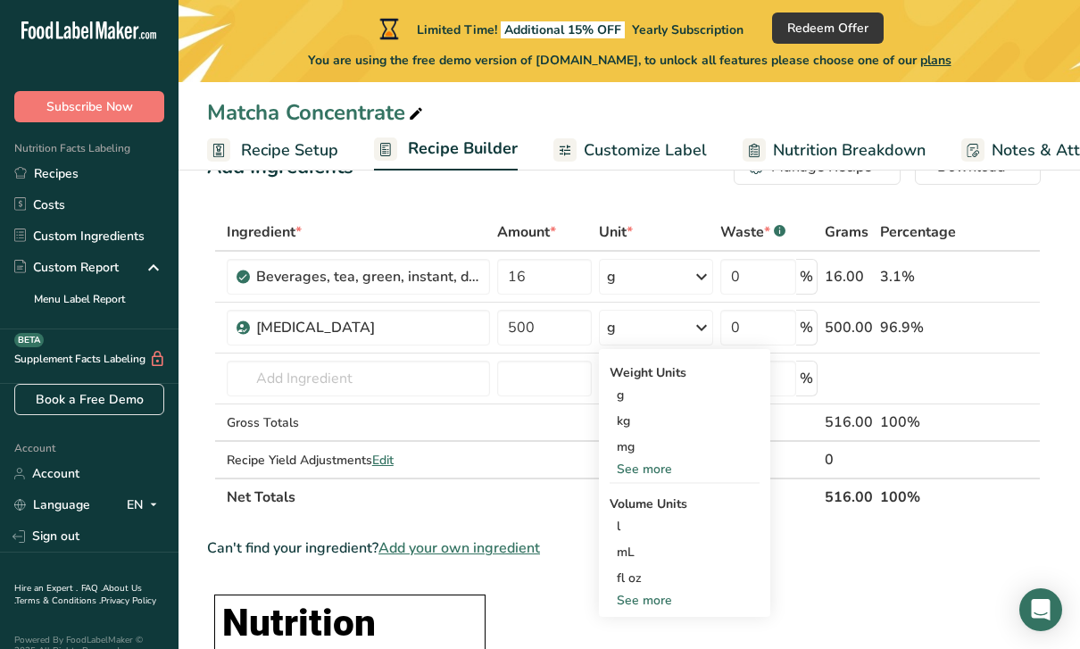
click at [655, 554] on div "mL" at bounding box center [685, 552] width 136 height 19
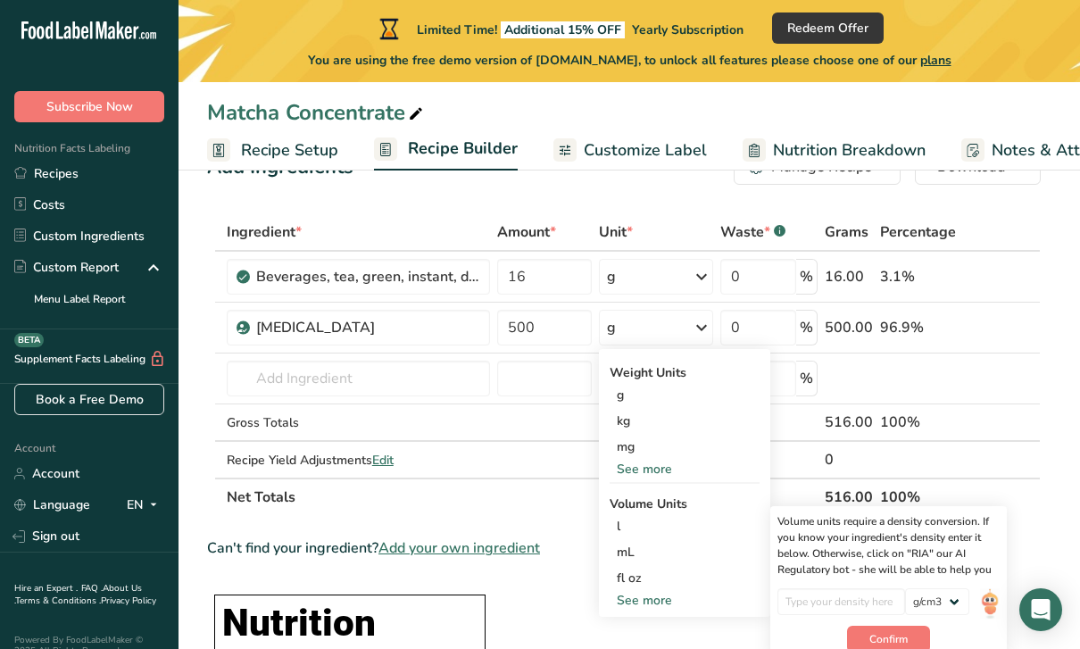
click at [638, 554] on div "mL" at bounding box center [685, 552] width 136 height 19
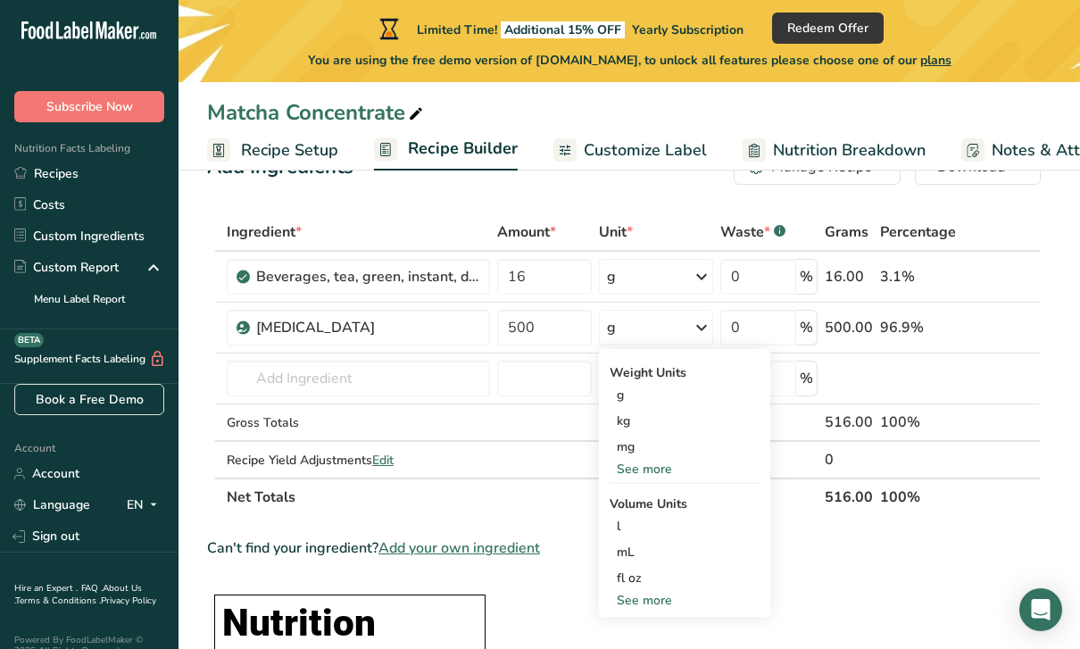
click at [657, 557] on div "mL" at bounding box center [685, 552] width 136 height 19
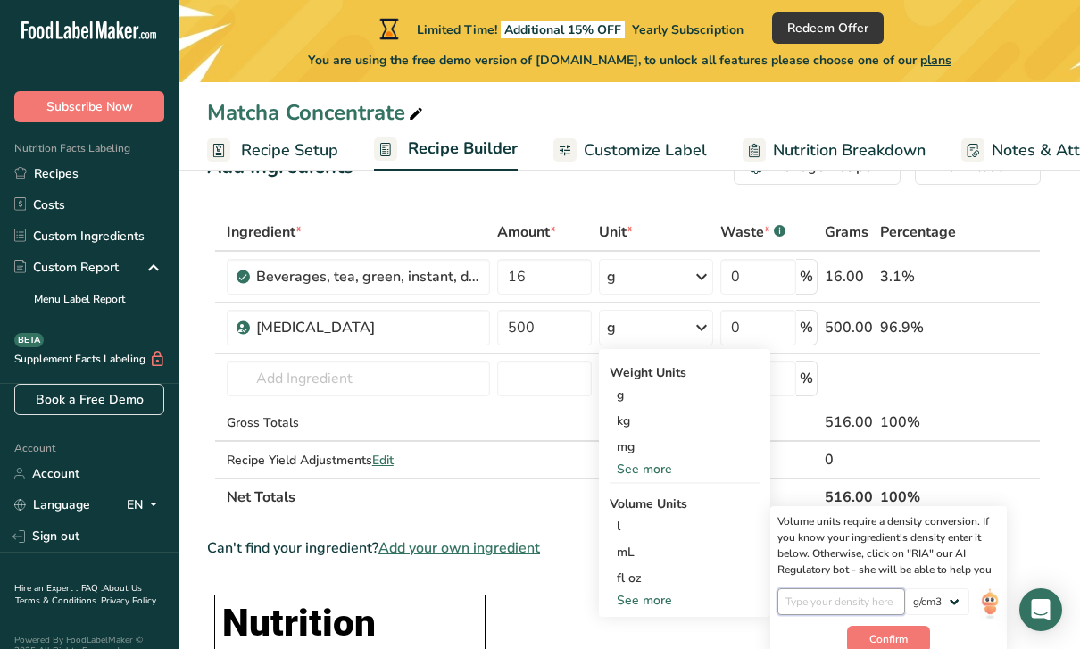
click at [888, 608] on input "number" at bounding box center [842, 601] width 128 height 27
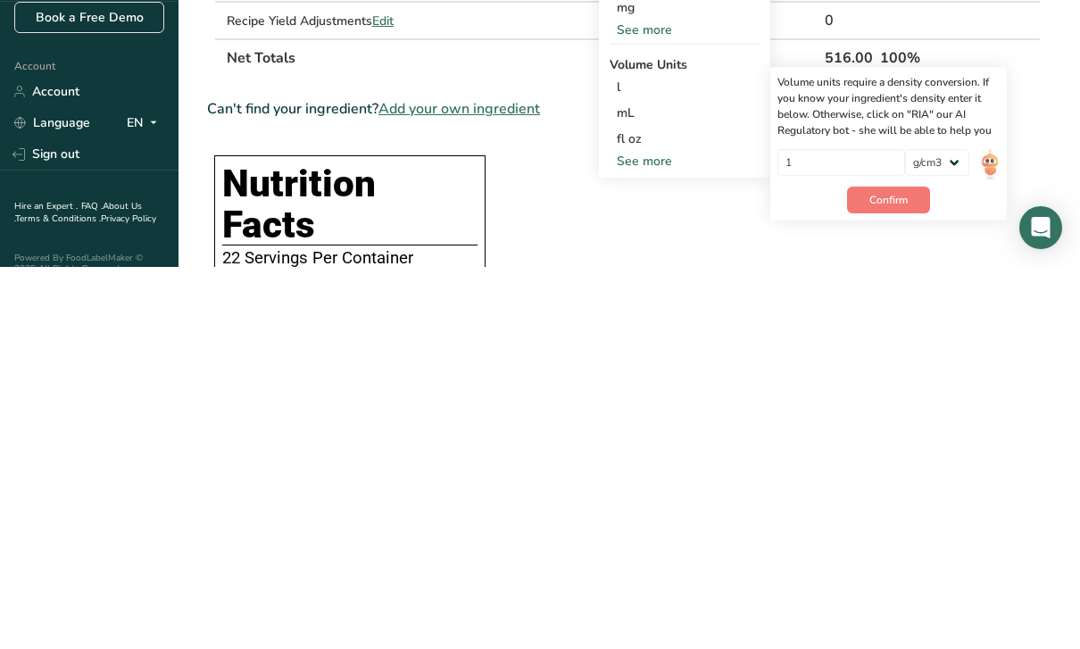
scroll to position [502, 0]
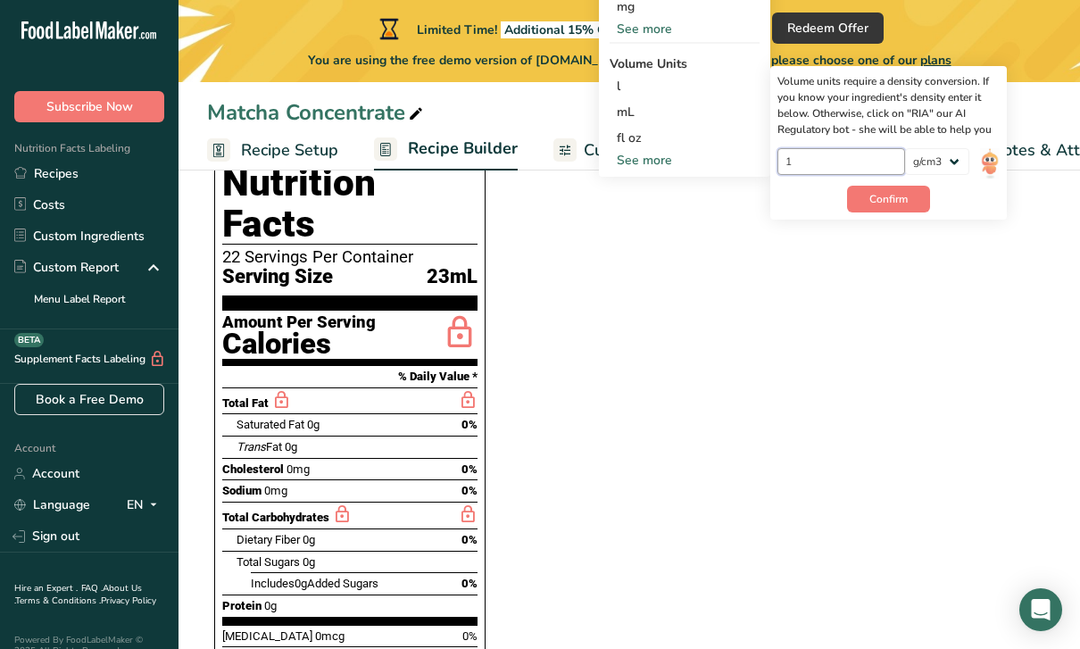
type input "1"
click at [899, 191] on span "Confirm" at bounding box center [889, 199] width 38 height 16
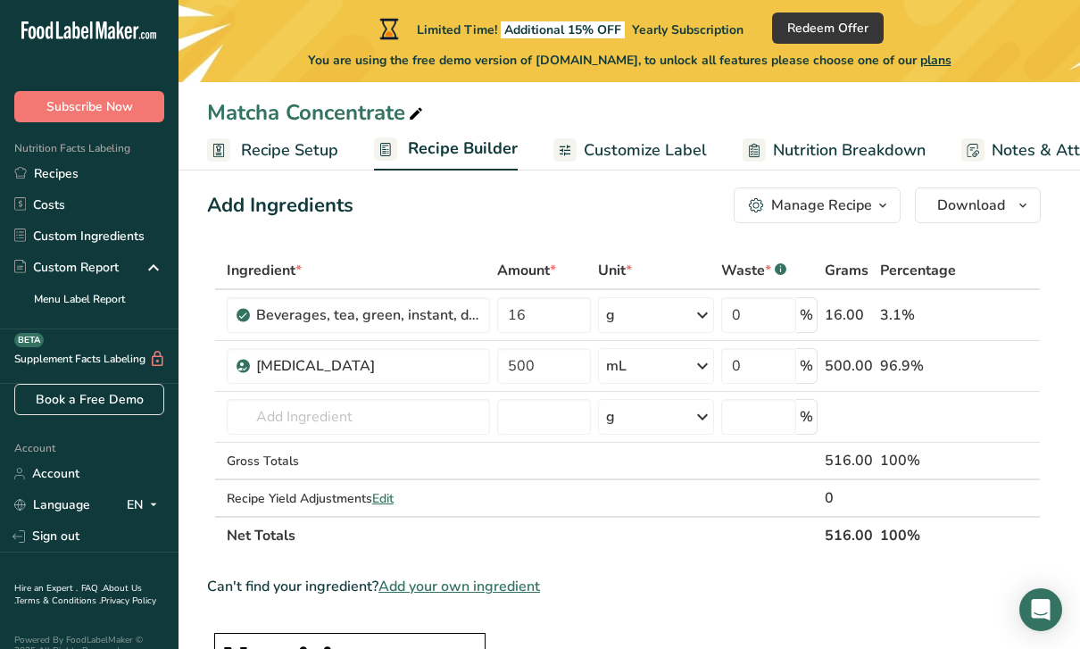
scroll to position [0, 0]
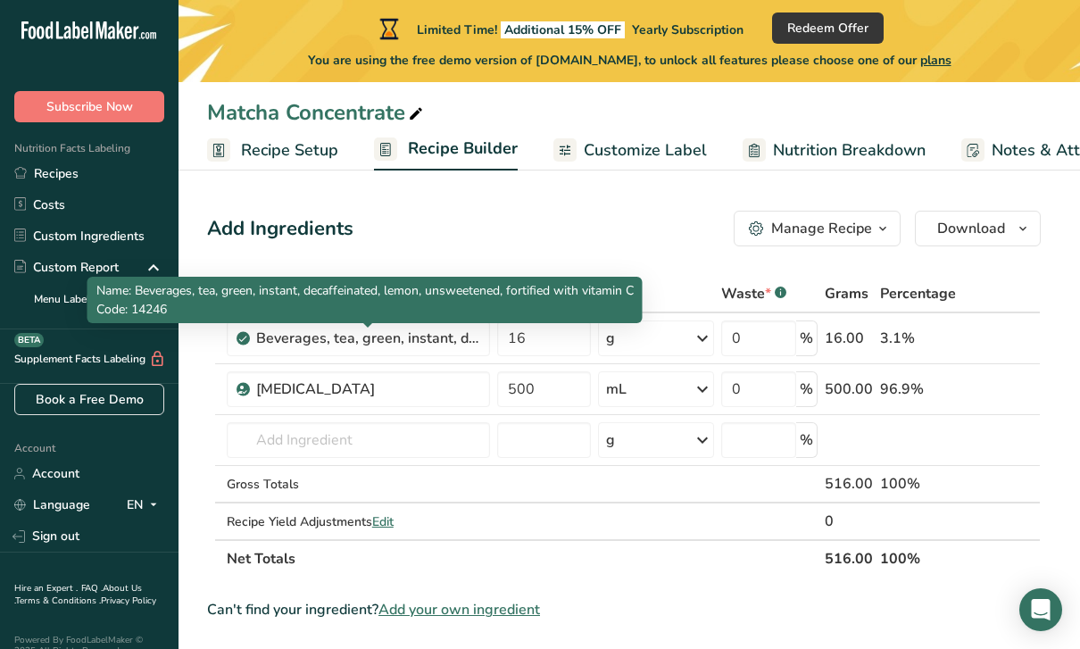
click at [478, 341] on div "Beverages, tea, green, instant, decaffeinated, lemon, unsweetened, fortified wi…" at bounding box center [367, 338] width 223 height 21
click at [467, 344] on div "Beverages, tea, green, instant, decaffeinated, lemon, unsweetened, fortified wi…" at bounding box center [367, 338] width 223 height 21
click at [263, 333] on div "Beverages, tea, green, instant, decaffeinated, lemon, unsweetened, fortified wi…" at bounding box center [367, 338] width 223 height 21
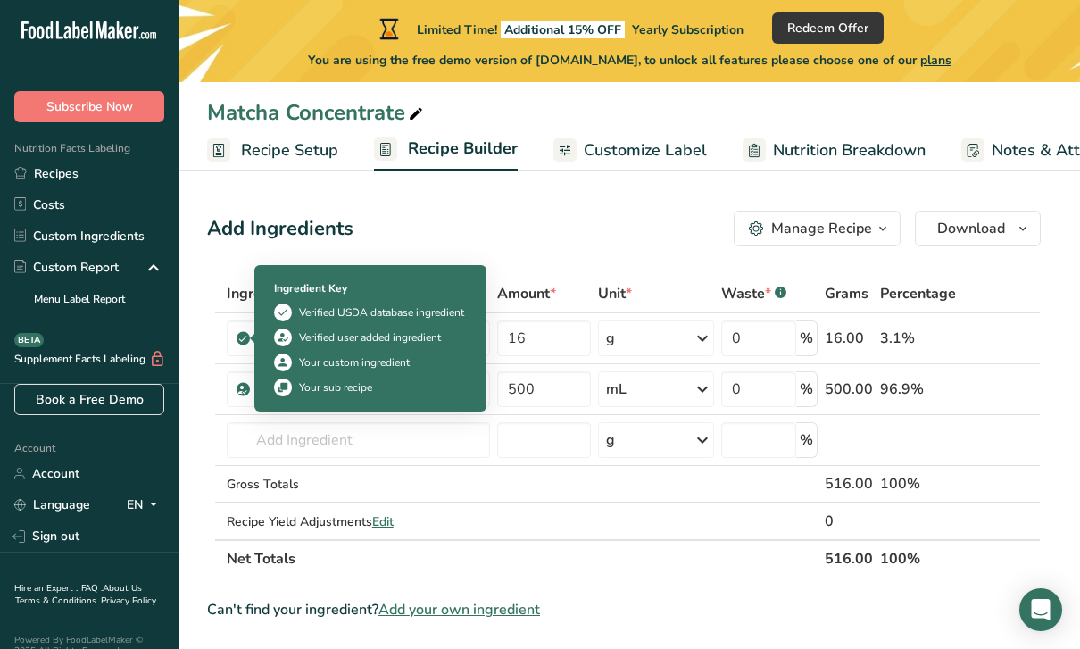
click at [247, 329] on span at bounding box center [243, 338] width 13 height 21
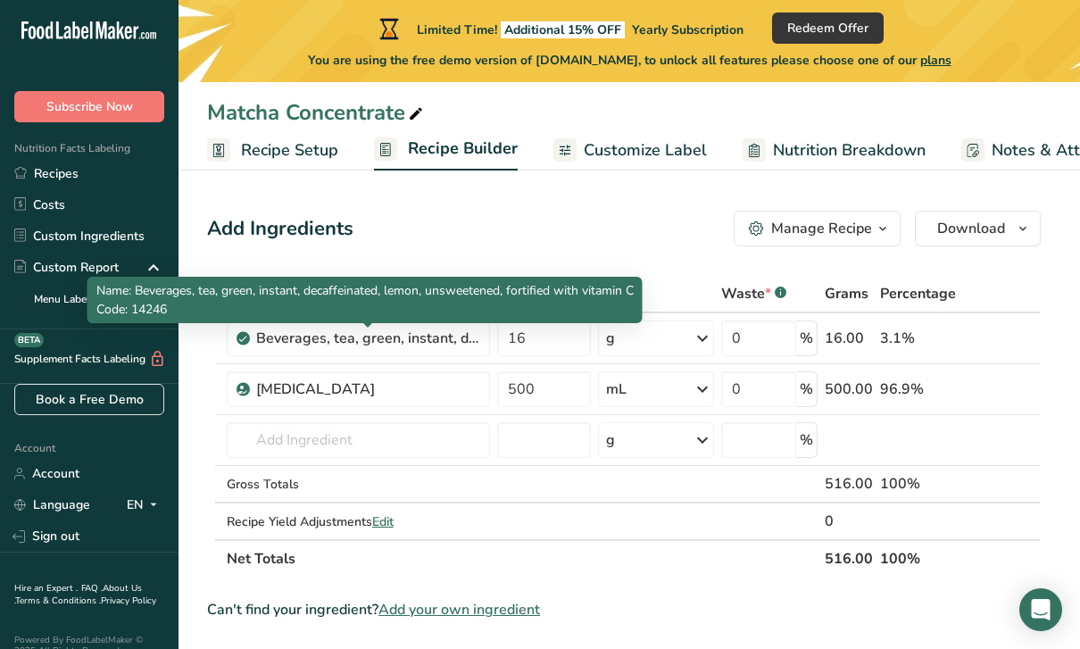
click at [366, 335] on div "Beverages, tea, green, instant, decaffeinated, lemon, unsweetened, fortified wi…" at bounding box center [367, 338] width 223 height 21
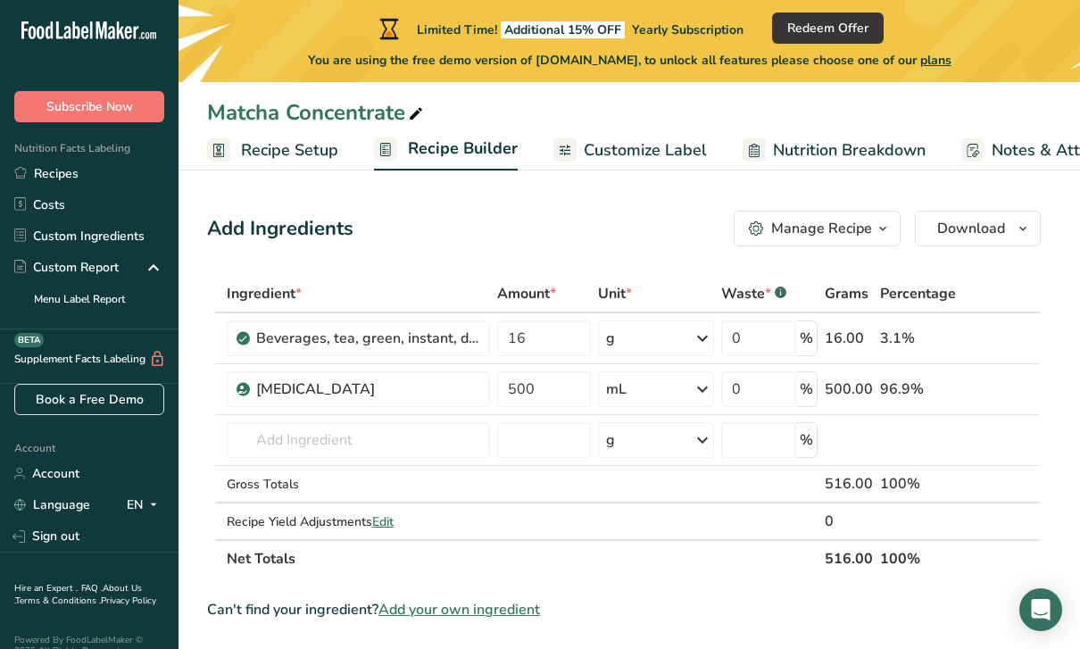
click at [410, 323] on div "Beverages, tea, green, instant, decaffeinated, lemon, unsweetened, fortified wi…" at bounding box center [358, 339] width 263 height 36
click at [1005, 338] on icon at bounding box center [1003, 338] width 13 height 19
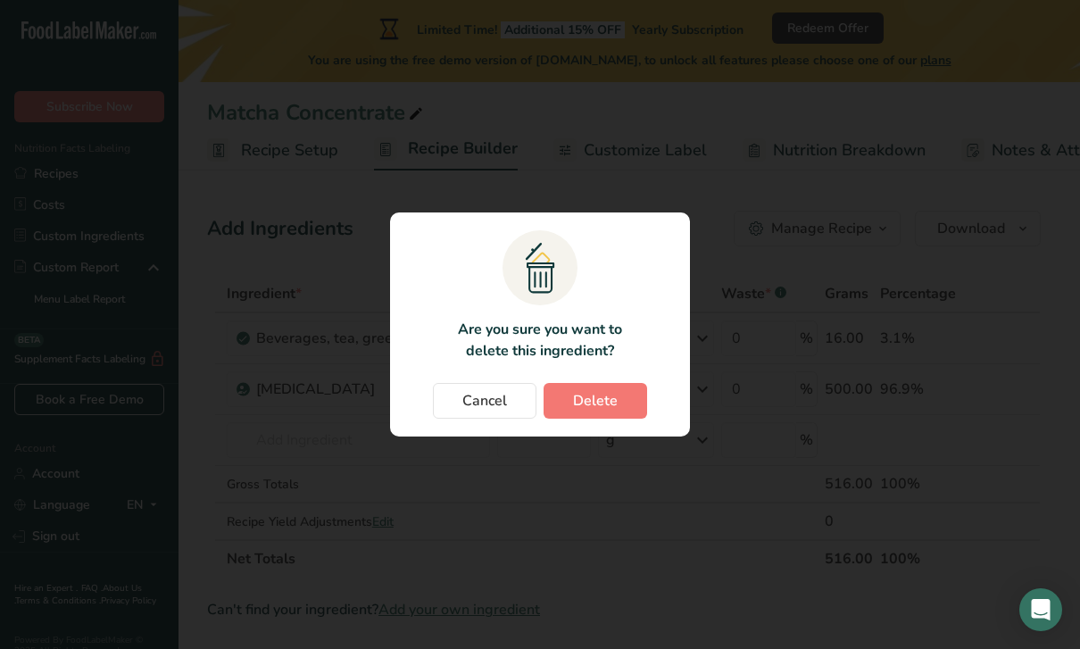
click at [606, 394] on span "Delete" at bounding box center [595, 400] width 45 height 21
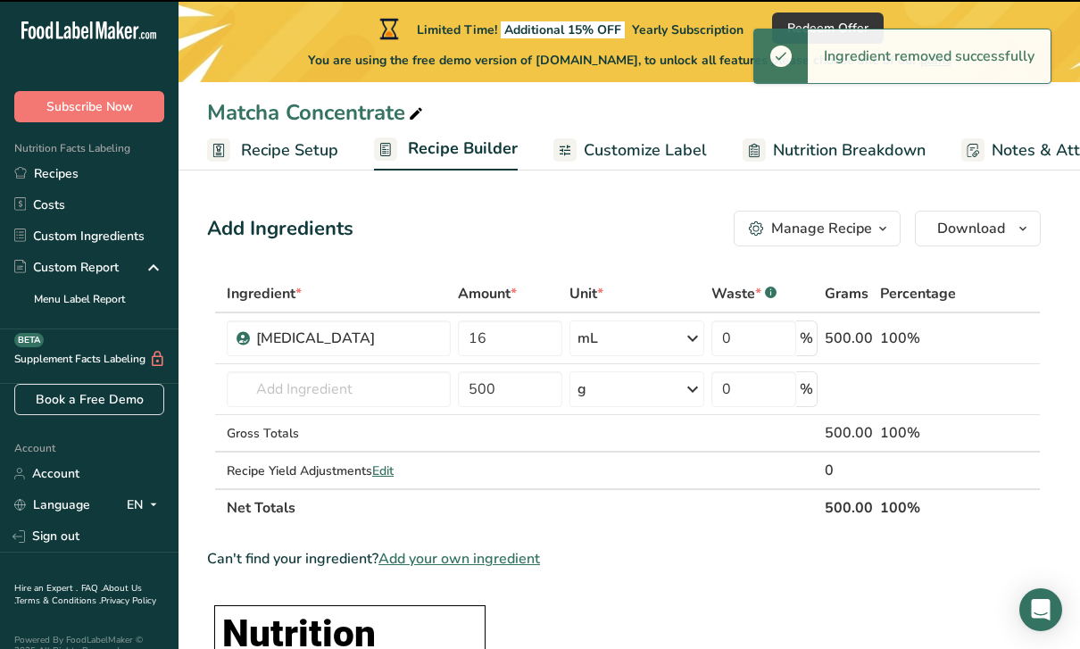
type input "500"
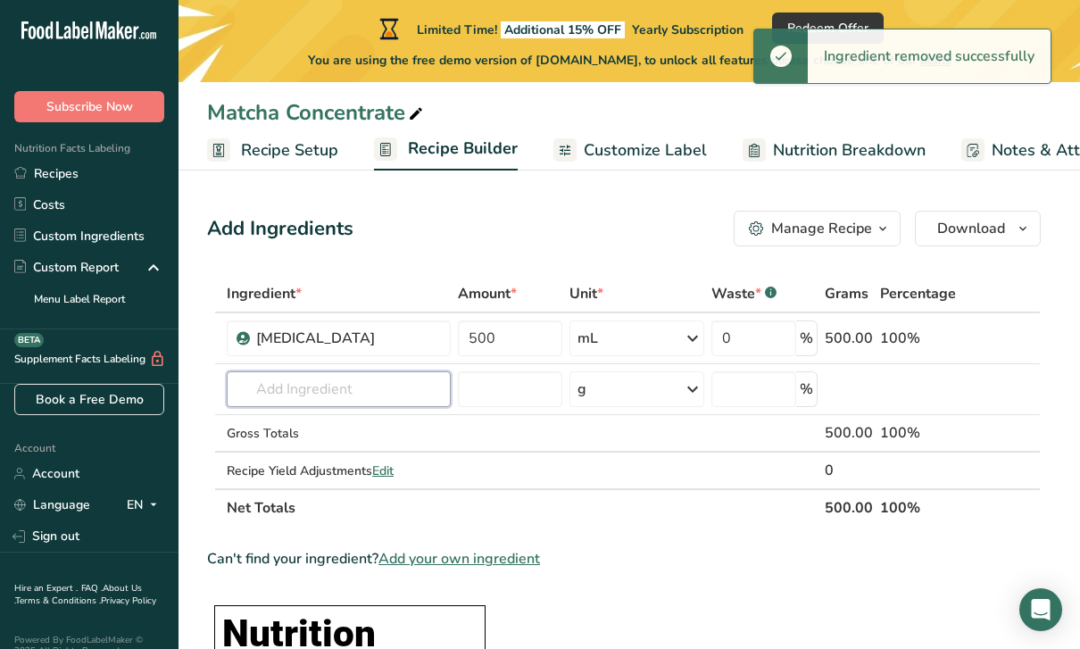
click at [286, 389] on input "text" at bounding box center [339, 389] width 224 height 36
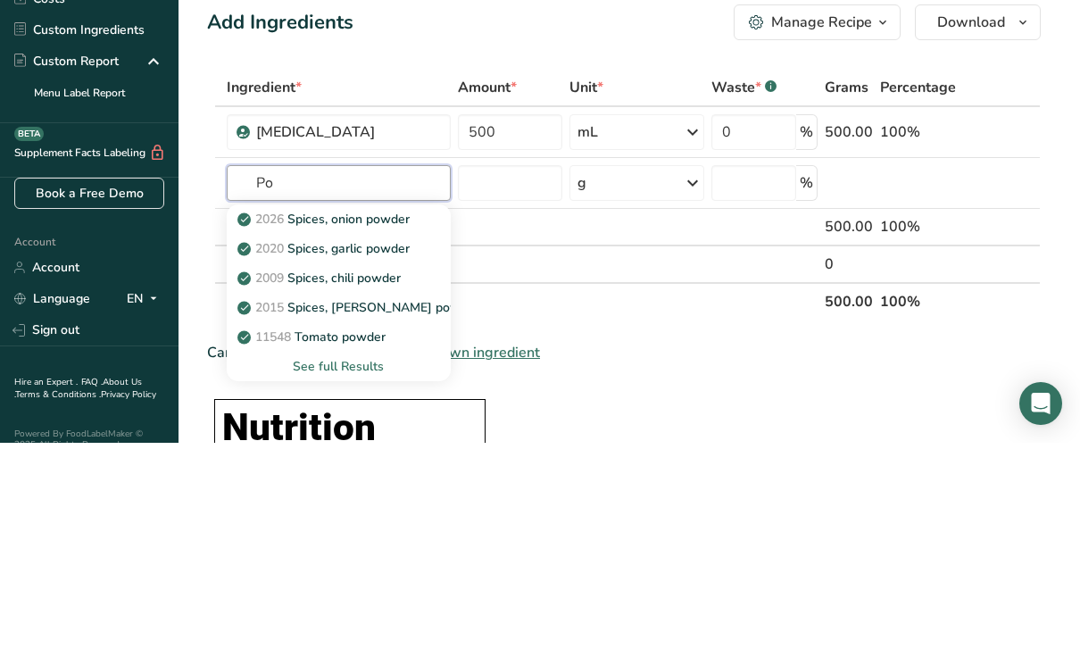
type input "P"
type input "Green tea"
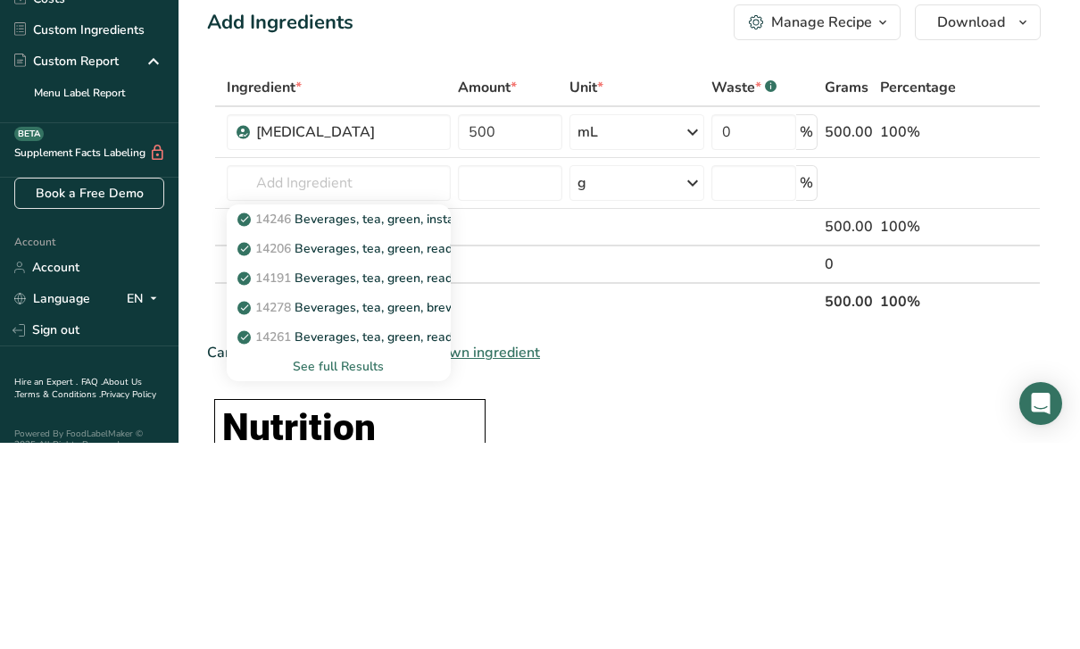
scroll to position [206, 0]
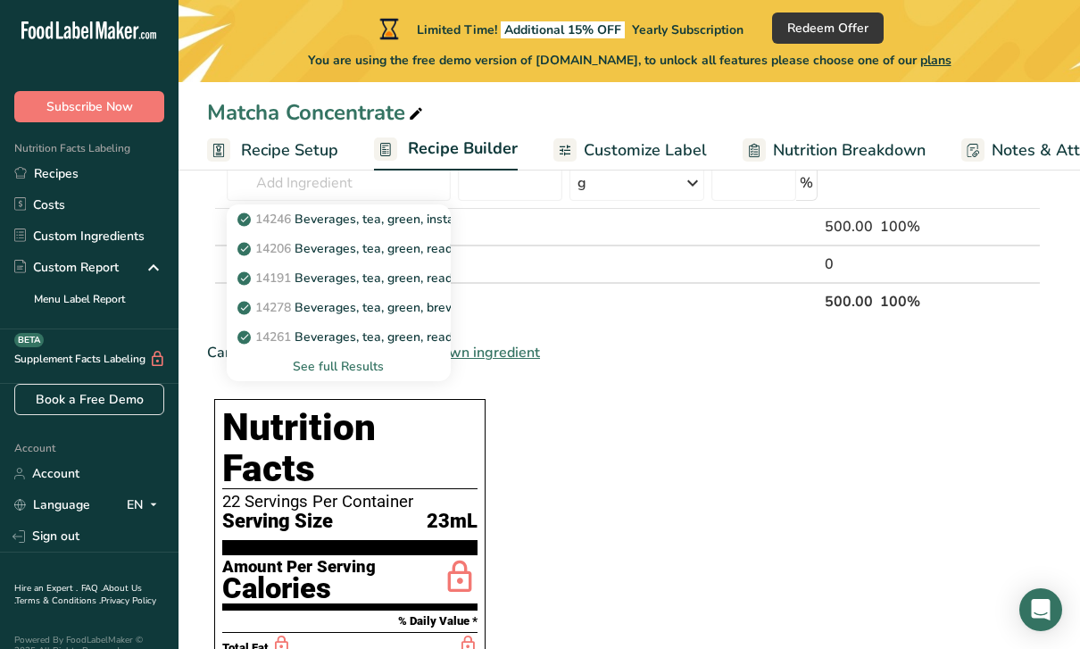
click at [291, 363] on div "See full Results" at bounding box center [339, 366] width 196 height 19
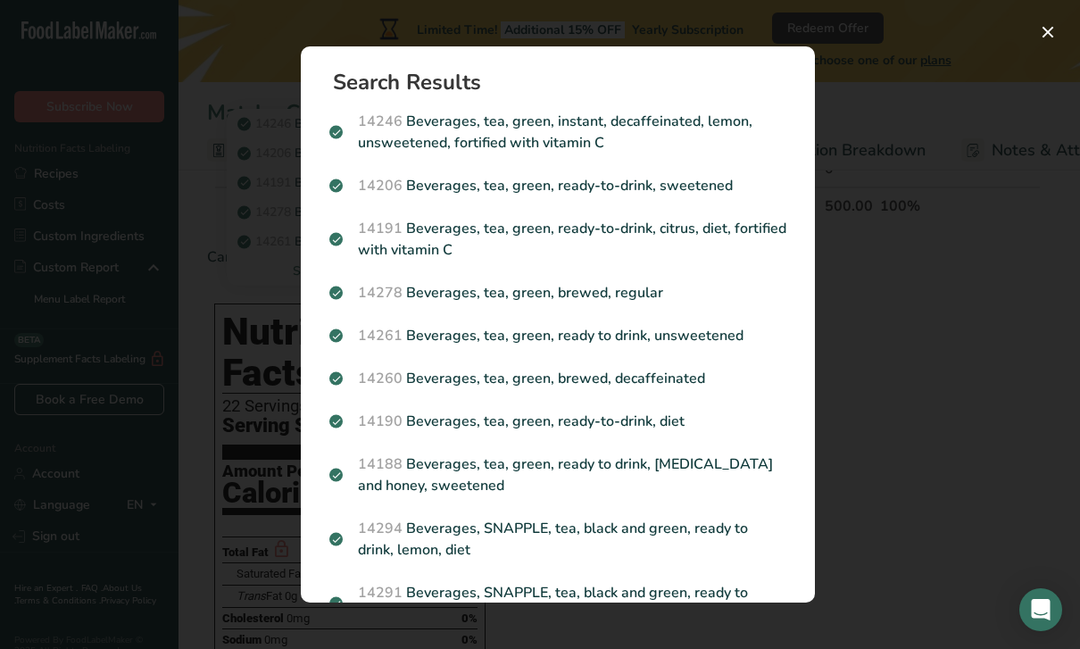
scroll to position [288, 0]
click at [724, 346] on p "14261 Beverages, tea, green, ready to drink, unsweetened" at bounding box center [557, 335] width 457 height 21
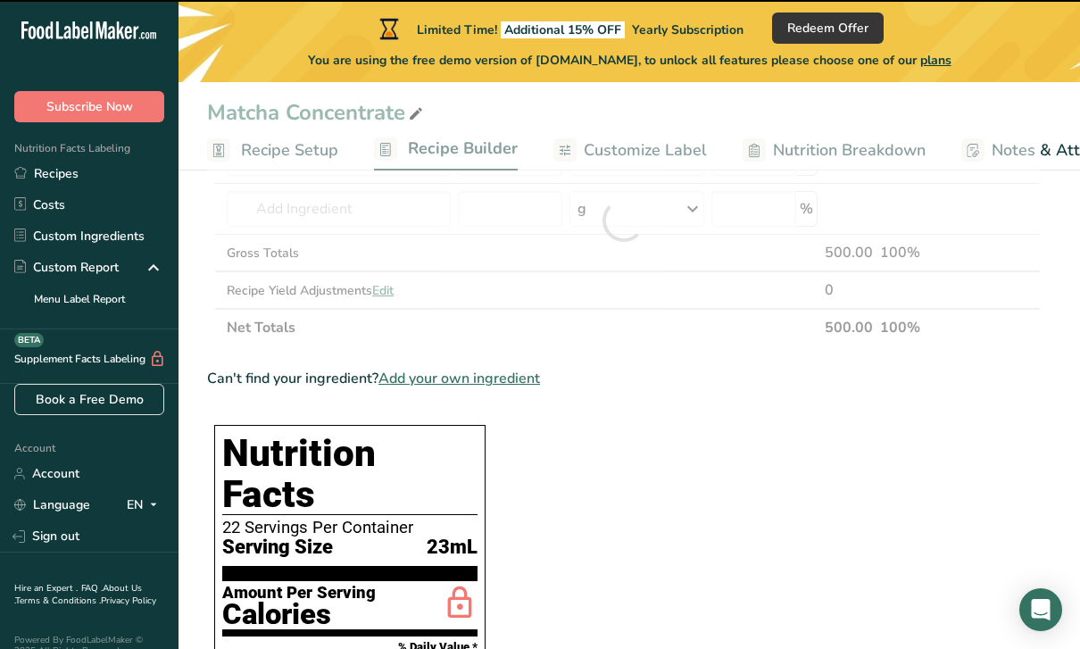
scroll to position [0, 0]
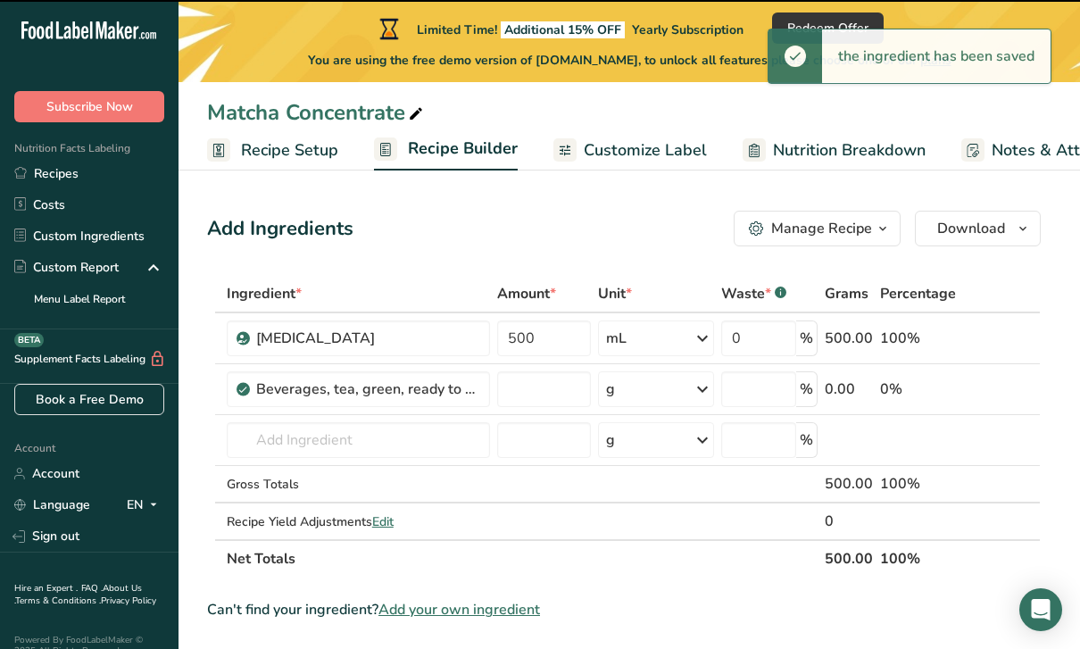
type input "0"
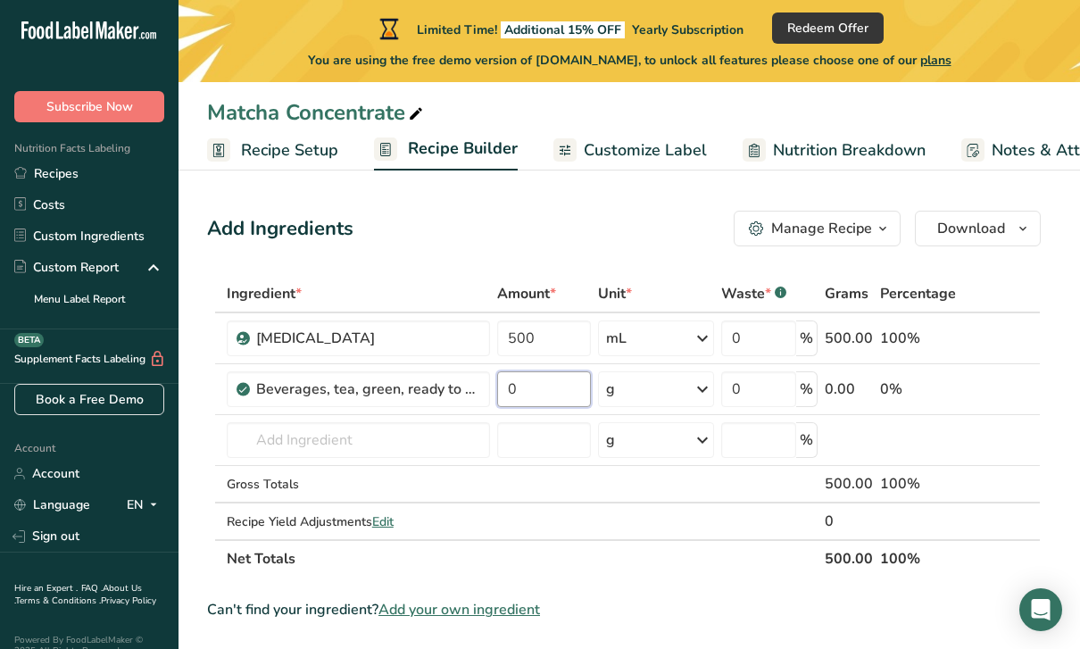
click at [564, 387] on input "0" at bounding box center [544, 389] width 94 height 36
type input "23"
click at [680, 154] on span "Customize Label" at bounding box center [645, 150] width 123 height 24
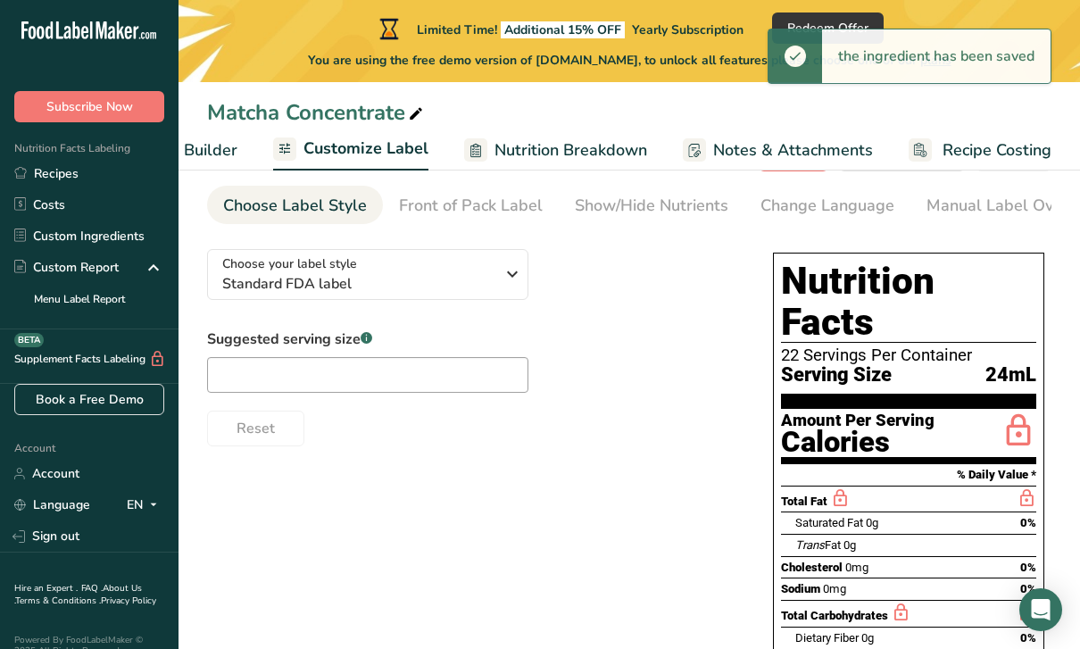
scroll to position [5, 0]
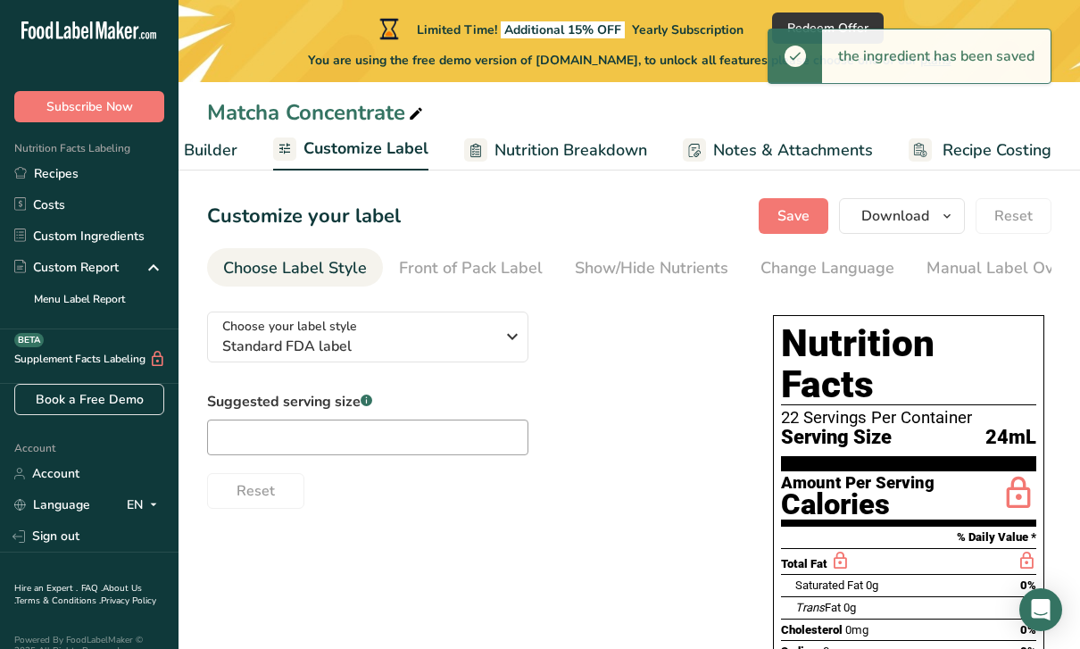
click at [814, 219] on button "Save" at bounding box center [794, 216] width 70 height 36
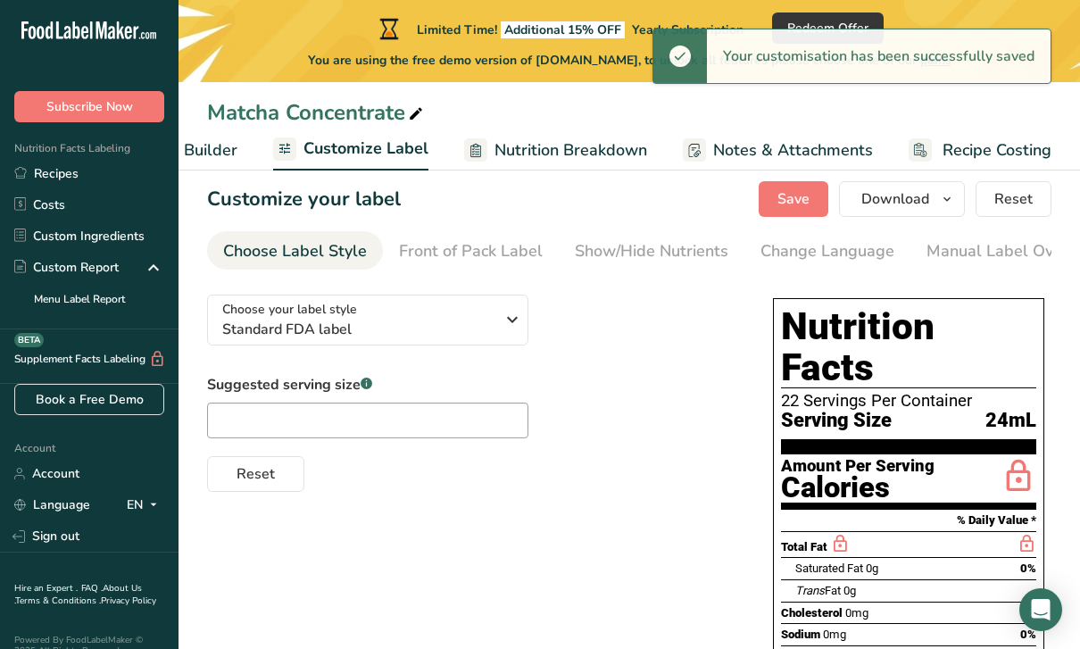
scroll to position [0, 0]
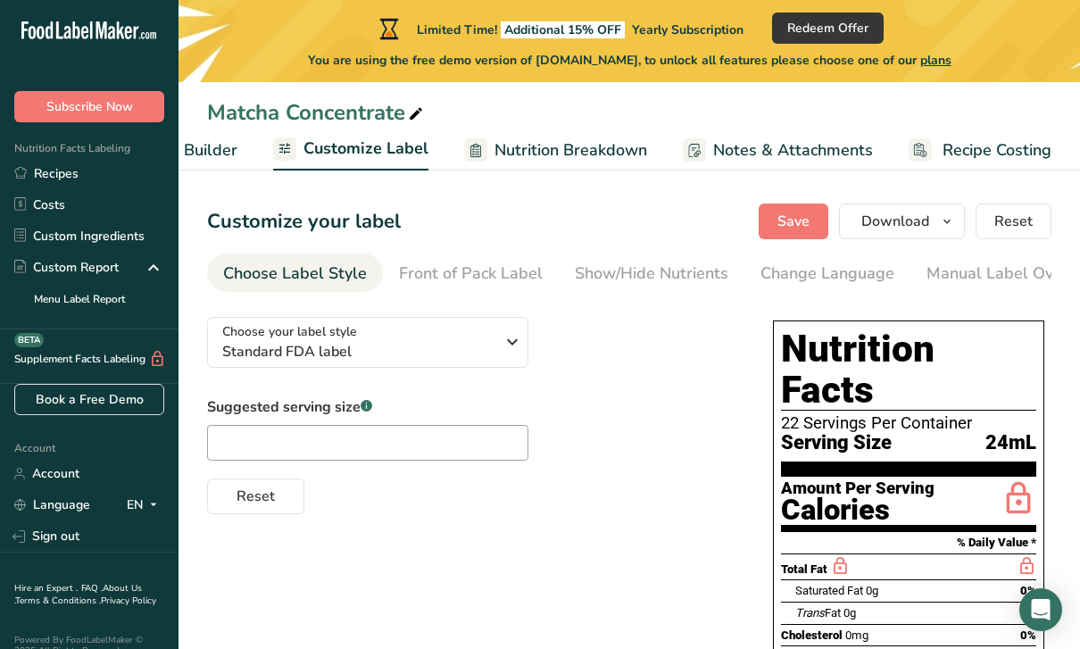
click at [943, 218] on icon "button" at bounding box center [947, 222] width 14 height 22
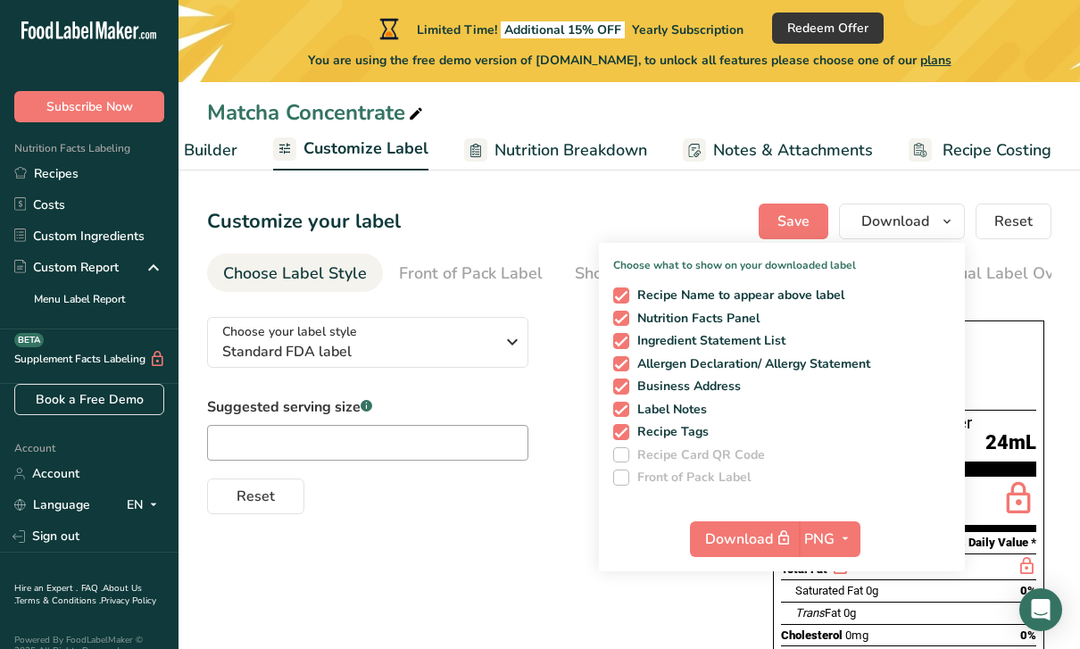
click at [835, 543] on span "PNG" at bounding box center [820, 539] width 30 height 21
click at [768, 536] on span "Download" at bounding box center [749, 539] width 89 height 22
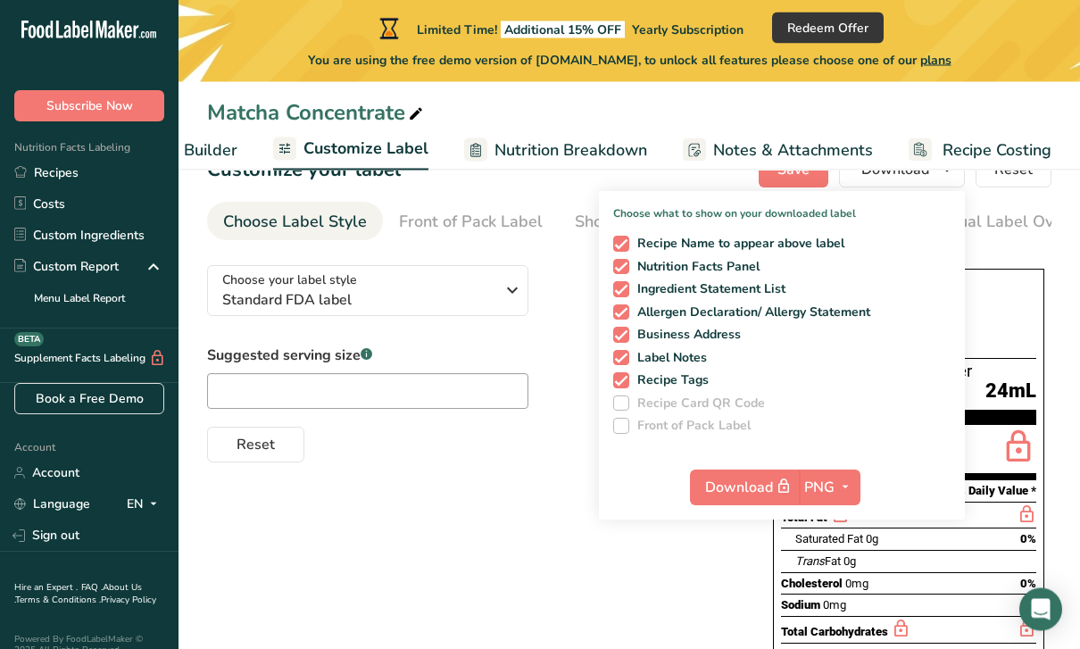
click at [845, 489] on icon "button" at bounding box center [845, 488] width 14 height 22
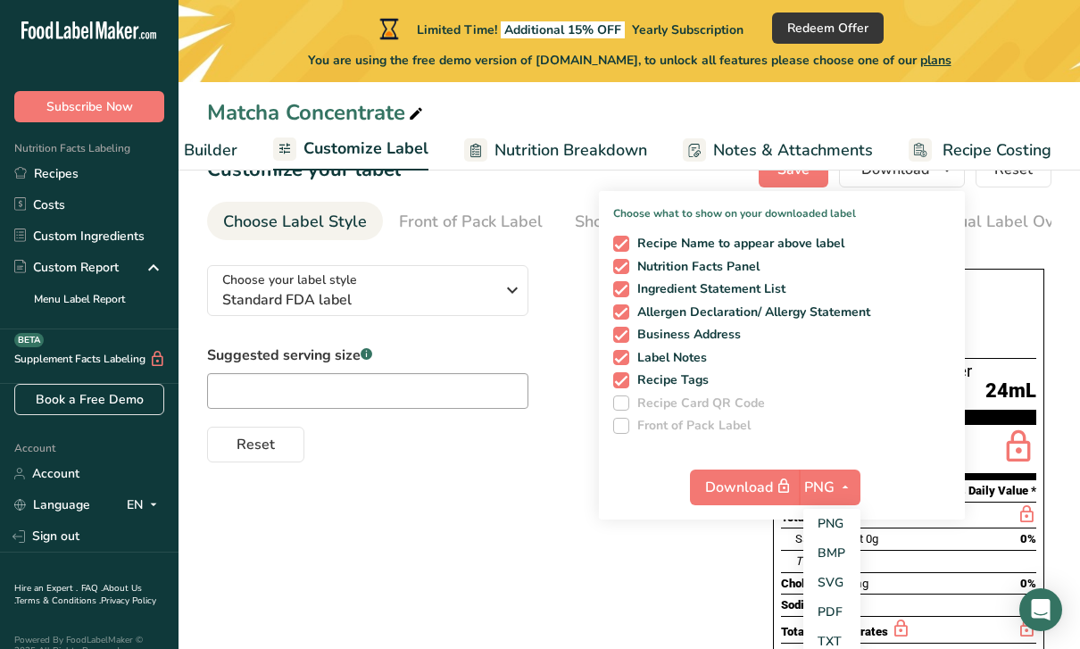
click at [838, 495] on span "button" at bounding box center [845, 487] width 21 height 21
click at [776, 493] on span "button" at bounding box center [783, 486] width 21 height 21
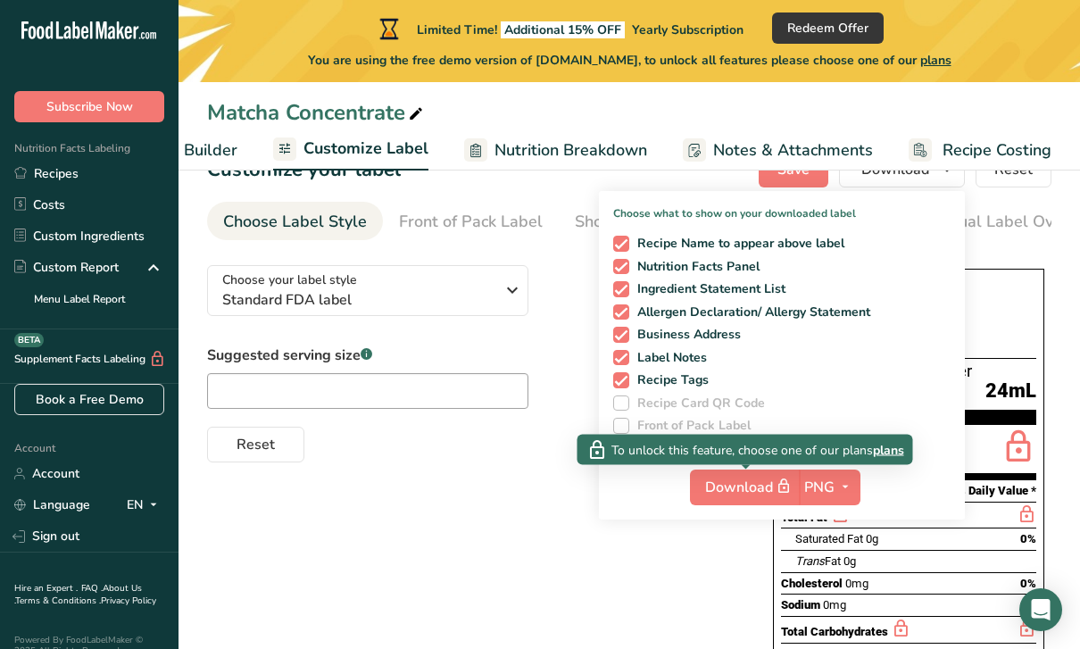
click at [716, 571] on div "Choose your label style Standard FDA label USA (FDA) Standard FDA label Tabular…" at bounding box center [629, 595] width 845 height 688
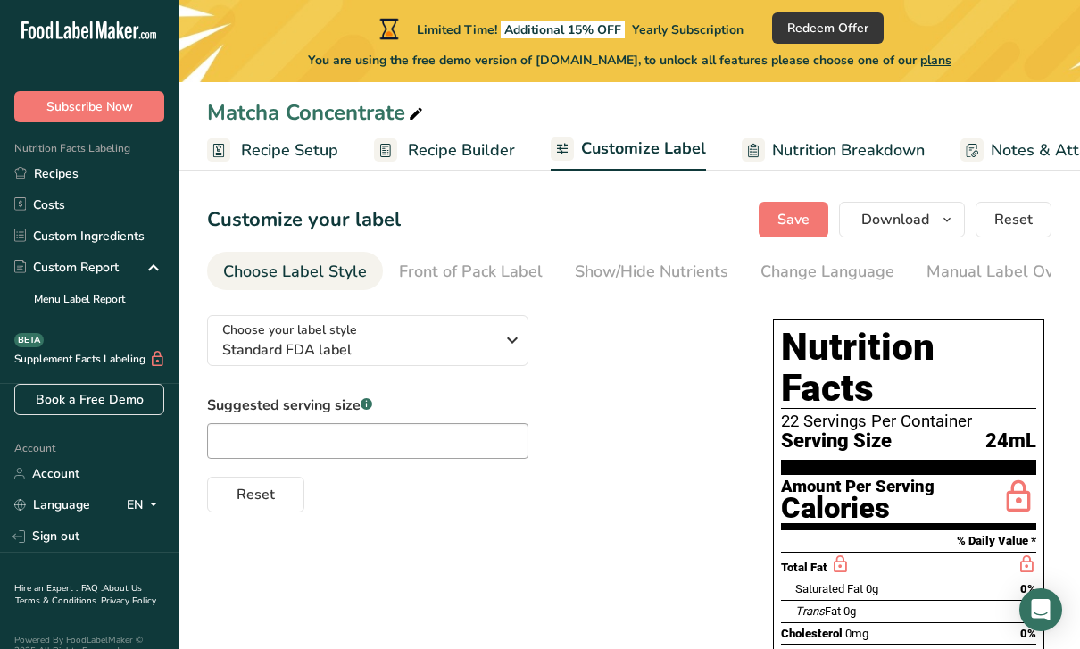
scroll to position [0, 0]
